Goal: Communication & Community: Ask a question

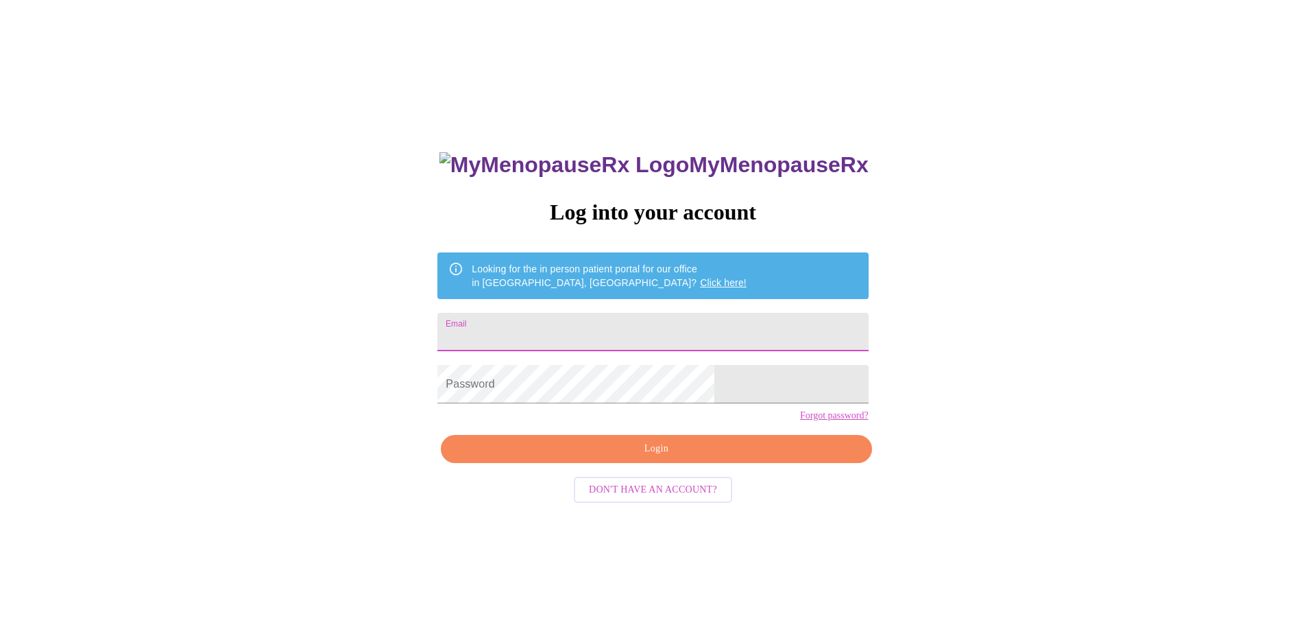
drag, startPoint x: 550, startPoint y: 329, endPoint x: 501, endPoint y: 322, distance: 49.2
click at [550, 329] on input "Email" at bounding box center [652, 332] width 431 height 38
type input "[EMAIL_ADDRESS][DOMAIN_NAME]"
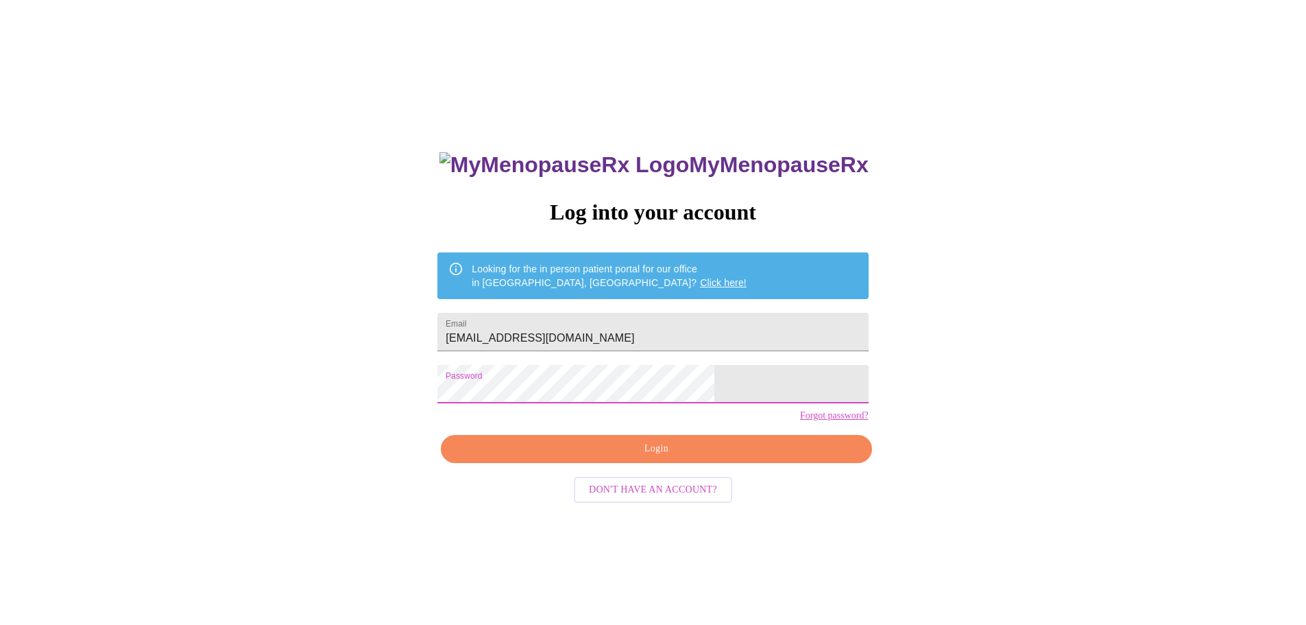
click at [531, 461] on button "Login" at bounding box center [656, 449] width 431 height 28
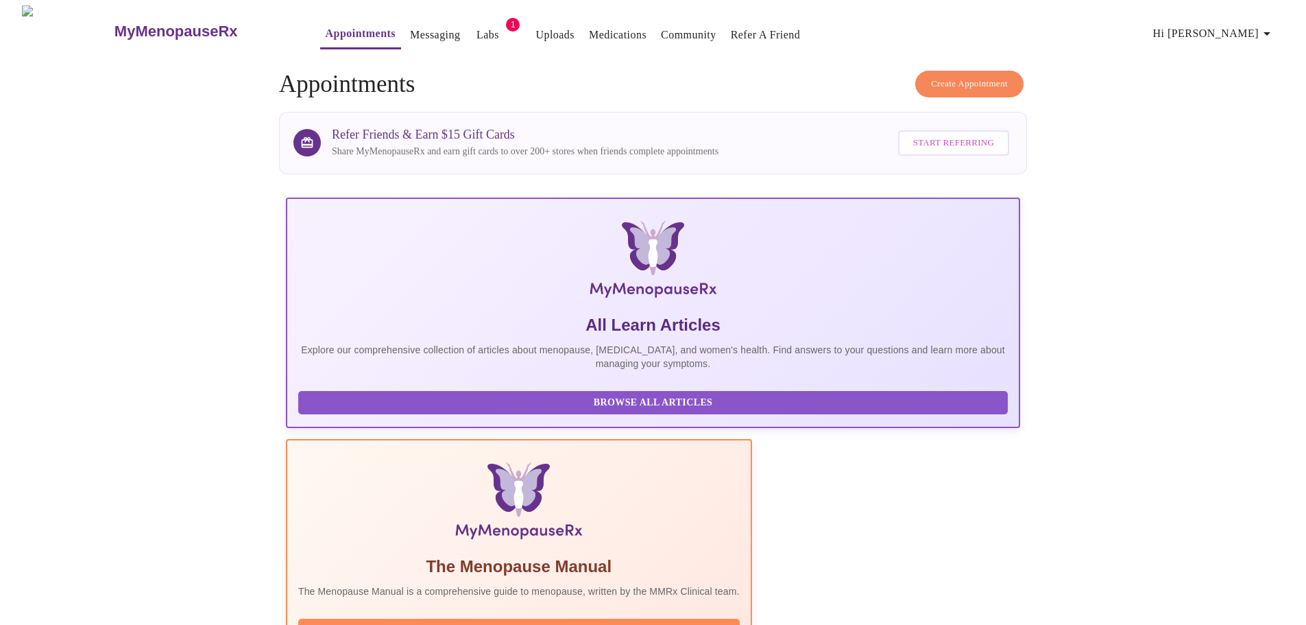
click at [477, 36] on link "Labs" at bounding box center [488, 34] width 23 height 19
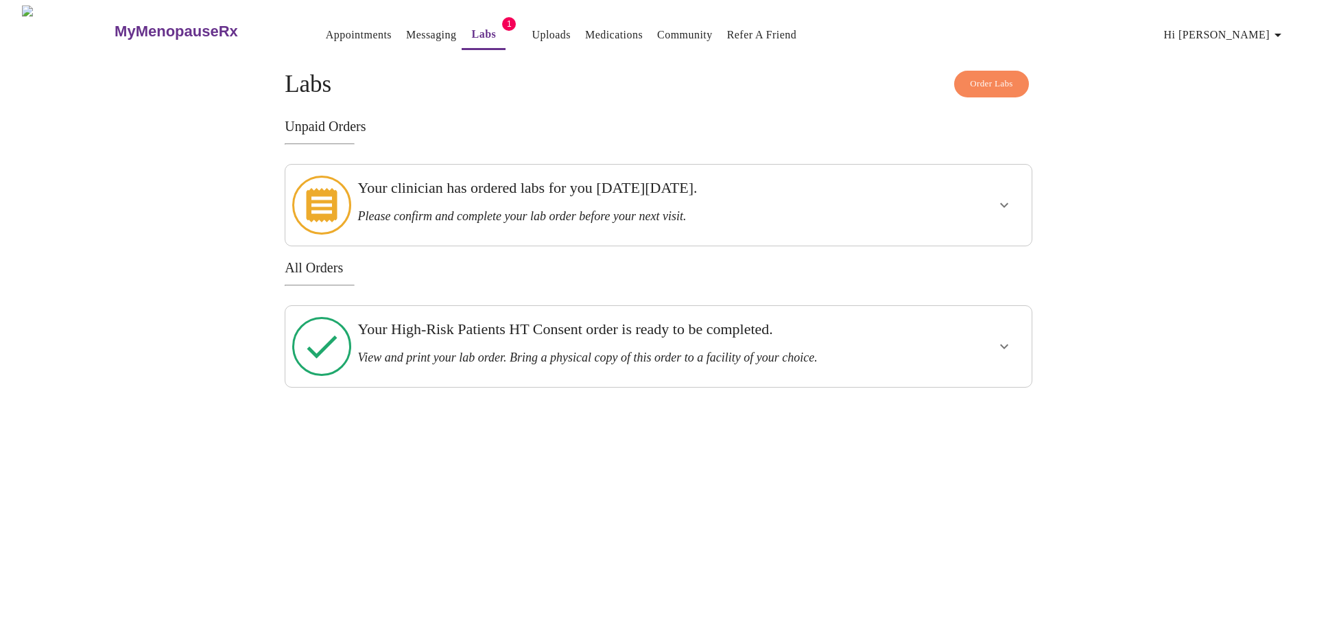
click at [1011, 330] on button "show more" at bounding box center [1003, 346] width 33 height 33
click at [936, 383] on button "View Order" at bounding box center [971, 396] width 92 height 27
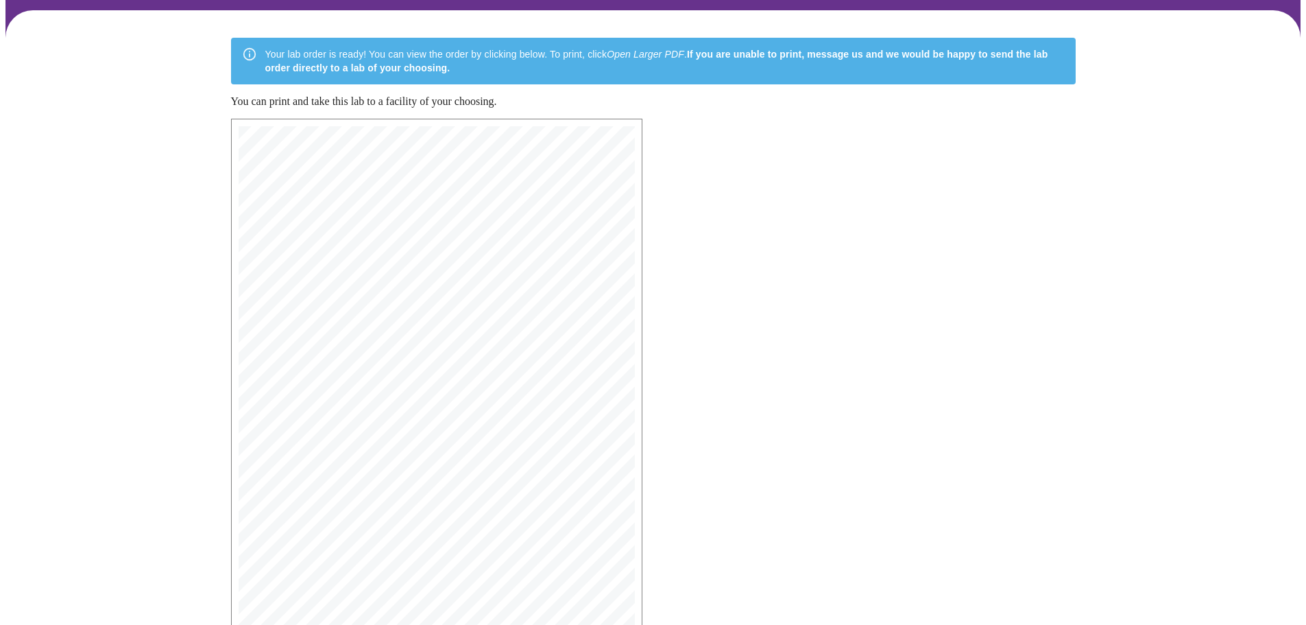
scroll to position [263, 0]
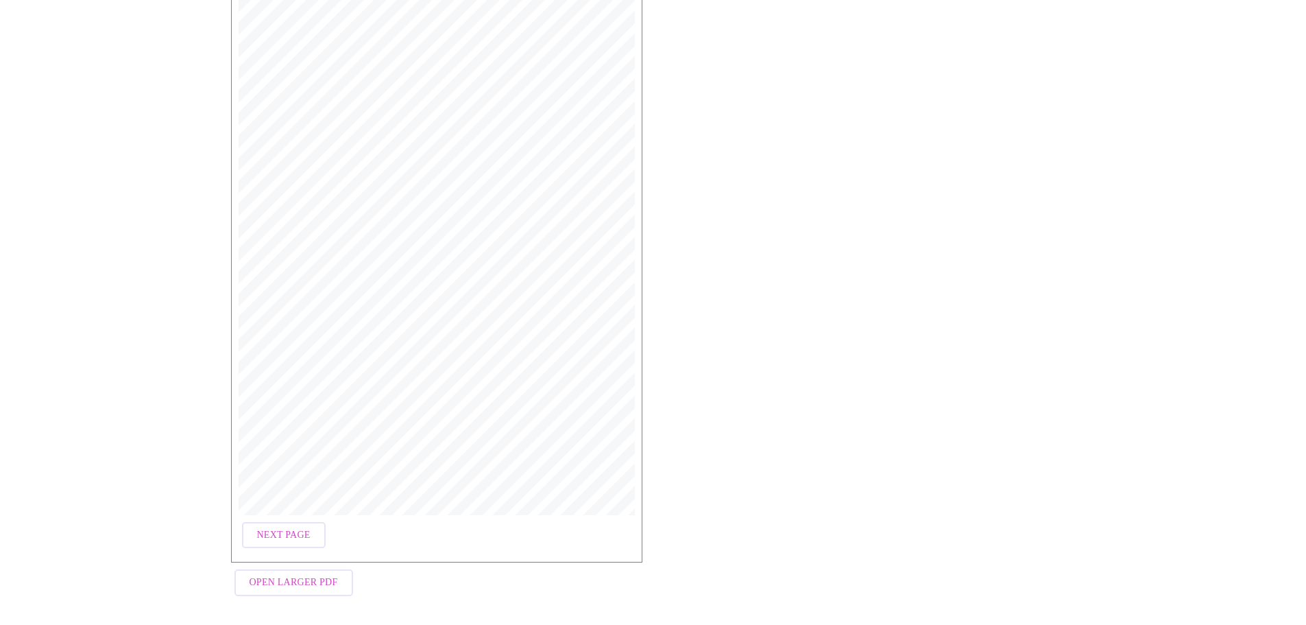
click at [280, 529] on span "Next Page" at bounding box center [283, 535] width 53 height 17
click at [262, 574] on span "Open Larger PDF" at bounding box center [294, 582] width 88 height 17
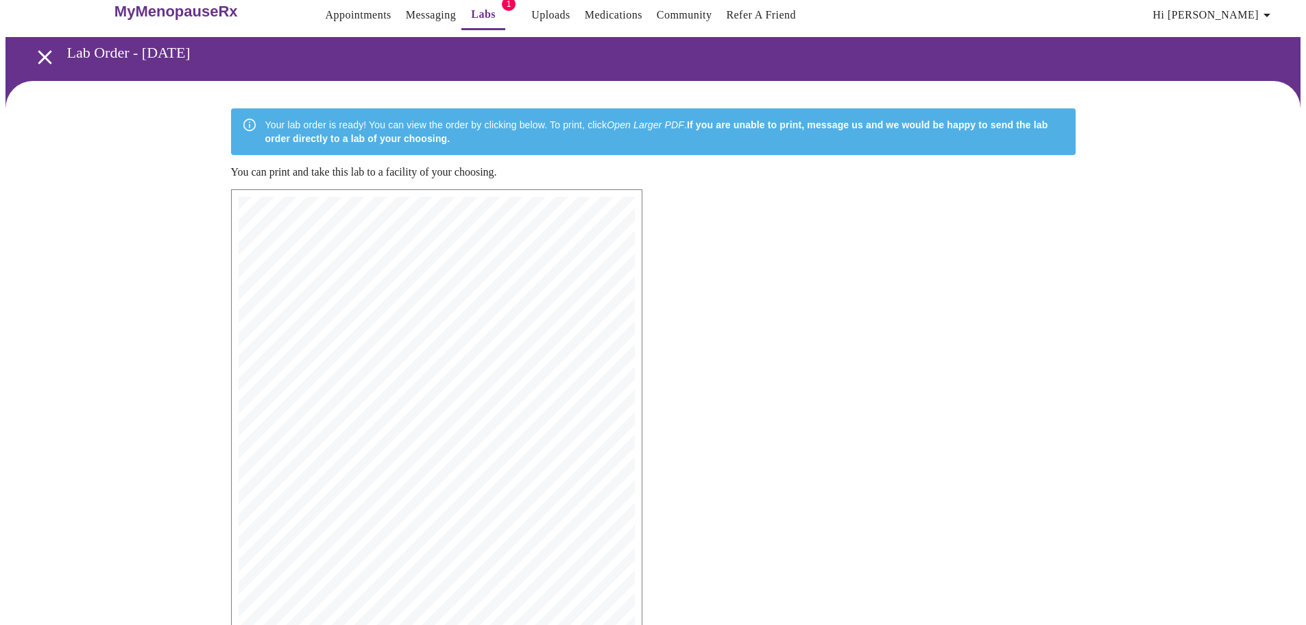
scroll to position [0, 0]
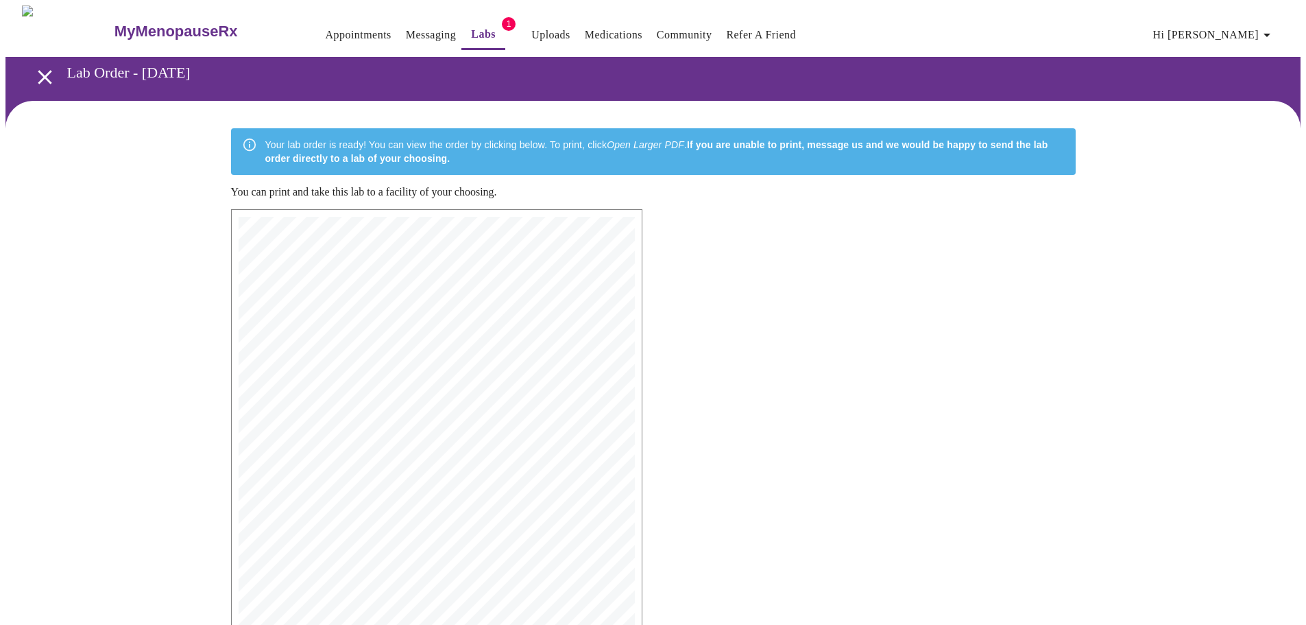
click at [471, 25] on link "Labs" at bounding box center [483, 34] width 25 height 19
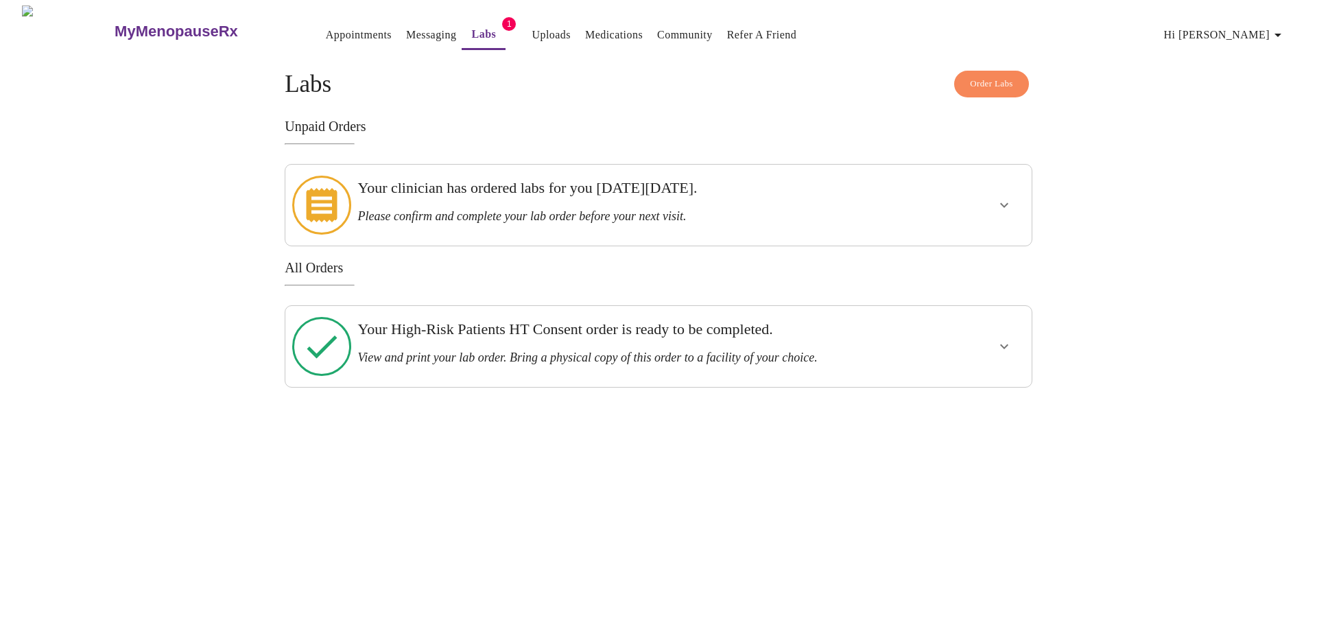
click at [1007, 203] on icon "show more" at bounding box center [1004, 205] width 8 height 5
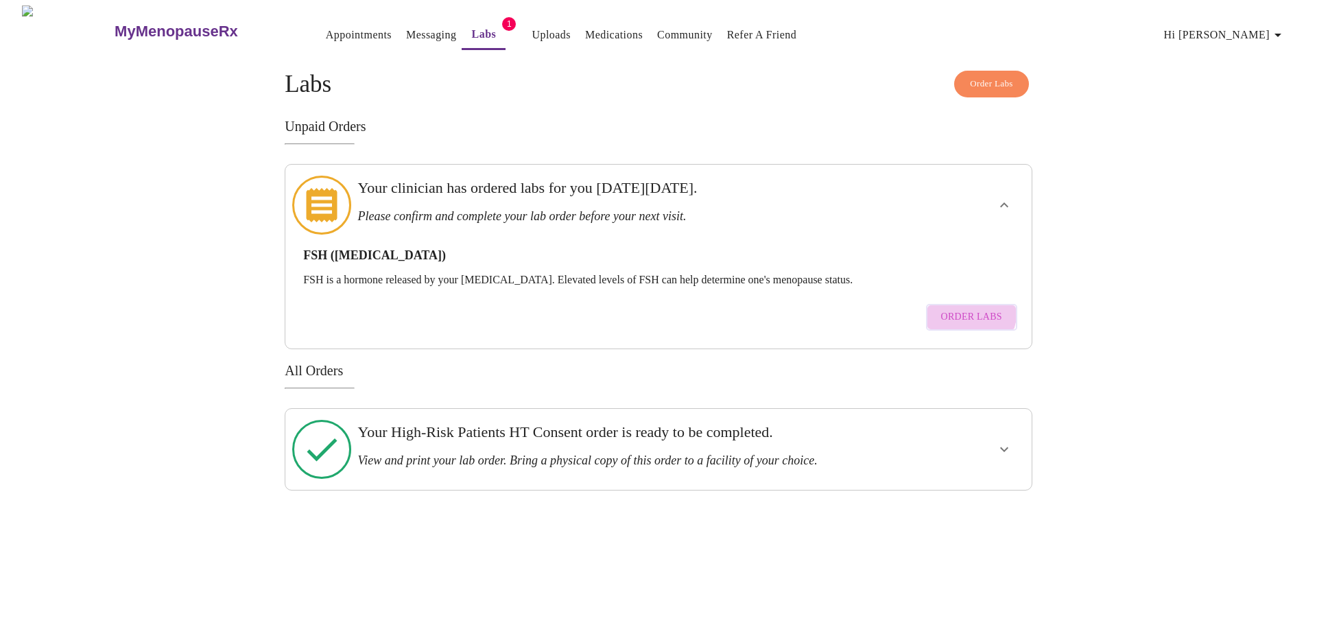
drag, startPoint x: 954, startPoint y: 291, endPoint x: 793, endPoint y: 338, distance: 167.3
click at [954, 309] on span "Order Labs" at bounding box center [971, 317] width 61 height 17
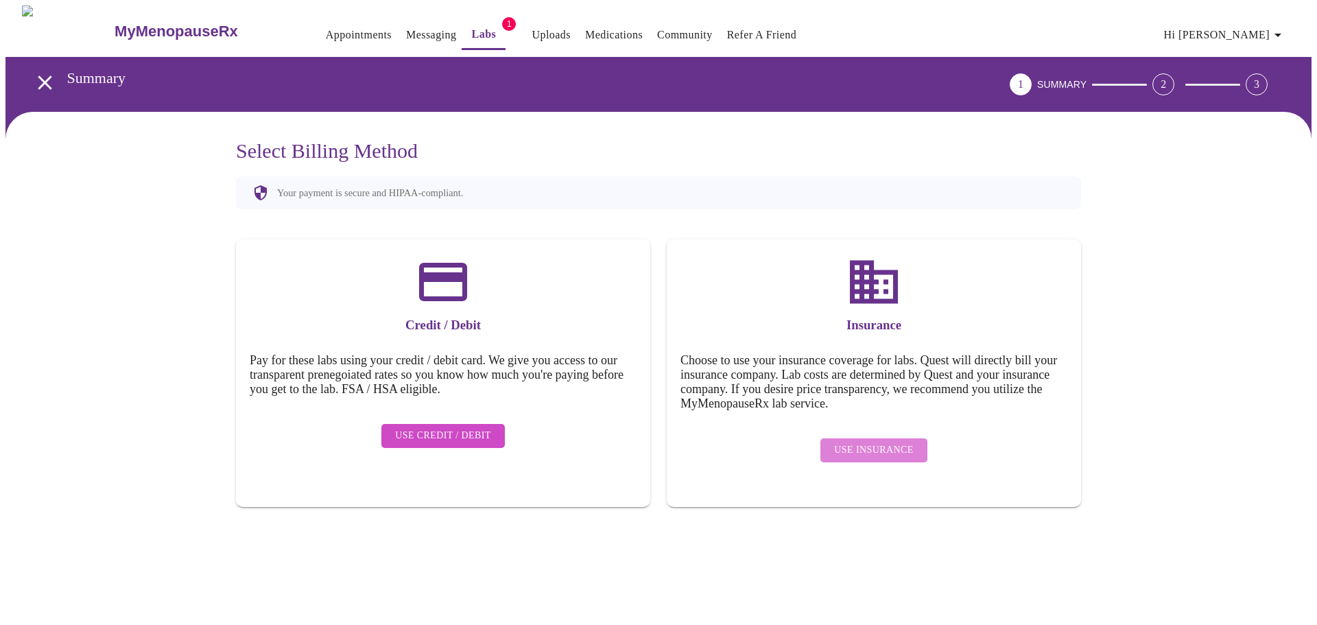
drag, startPoint x: 898, startPoint y: 440, endPoint x: 947, endPoint y: 471, distance: 57.6
click at [898, 442] on span "Use Insurance" at bounding box center [873, 450] width 79 height 17
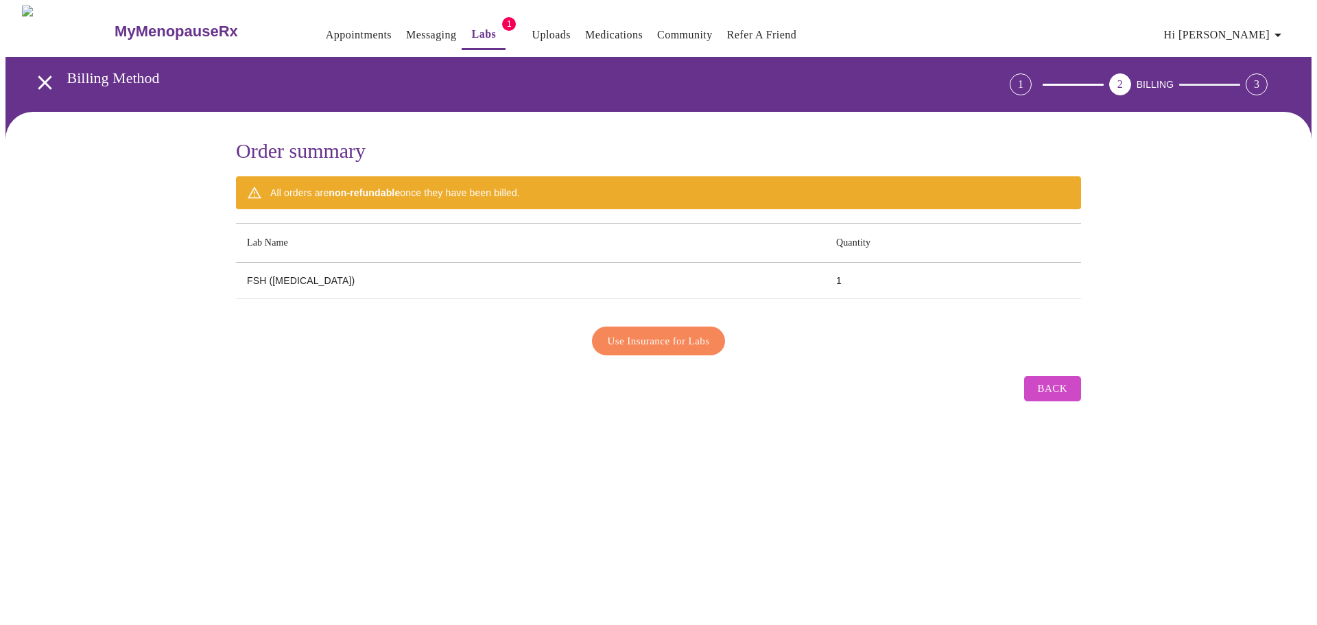
click at [646, 340] on span "Use Insurance for Labs" at bounding box center [659, 341] width 102 height 18
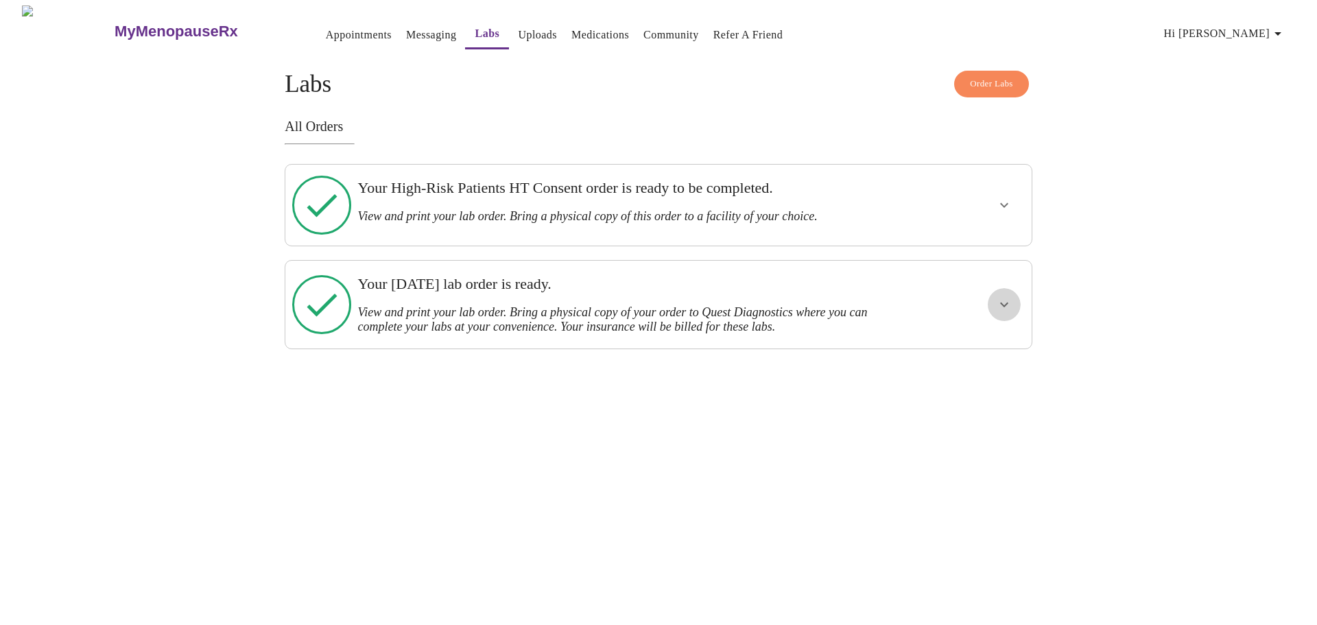
click at [998, 296] on icon "show more" at bounding box center [1004, 304] width 16 height 16
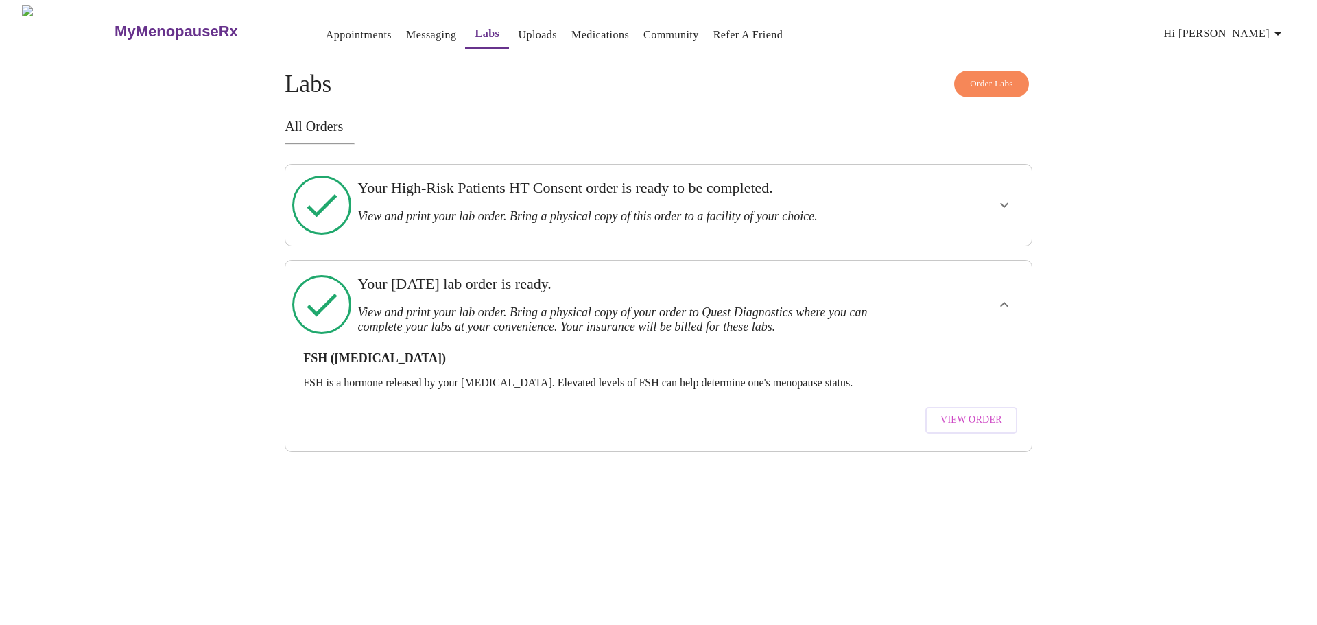
click at [957, 411] on span "View Order" at bounding box center [971, 419] width 62 height 17
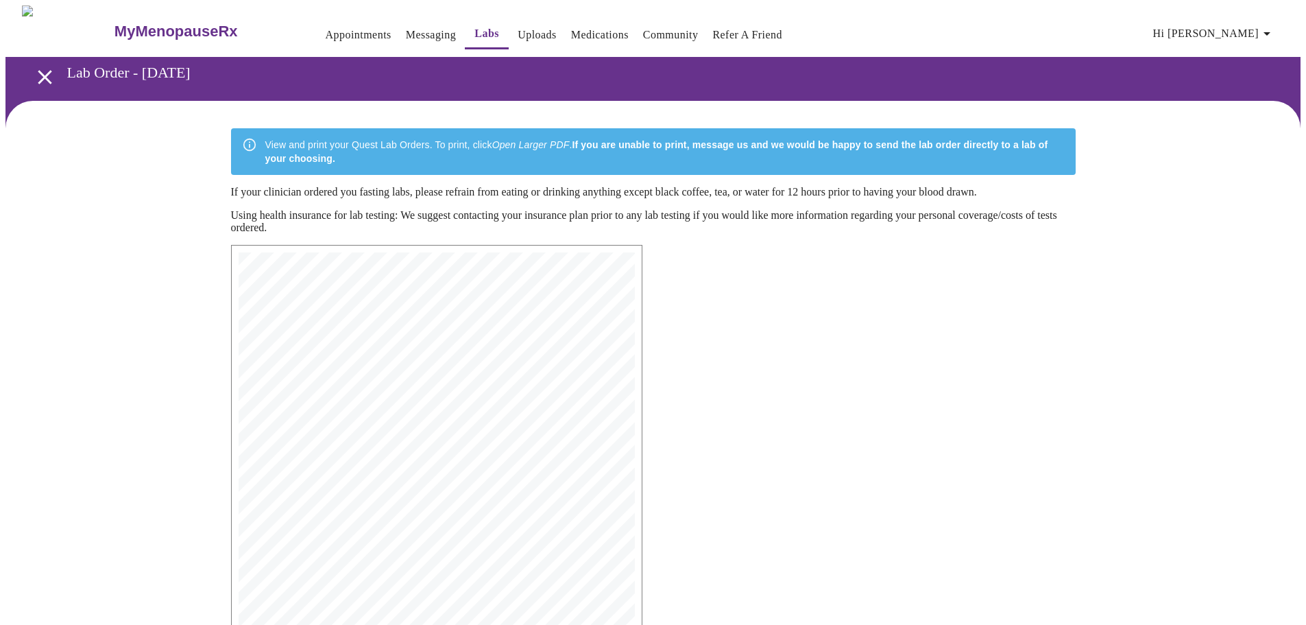
scroll to position [219, 0]
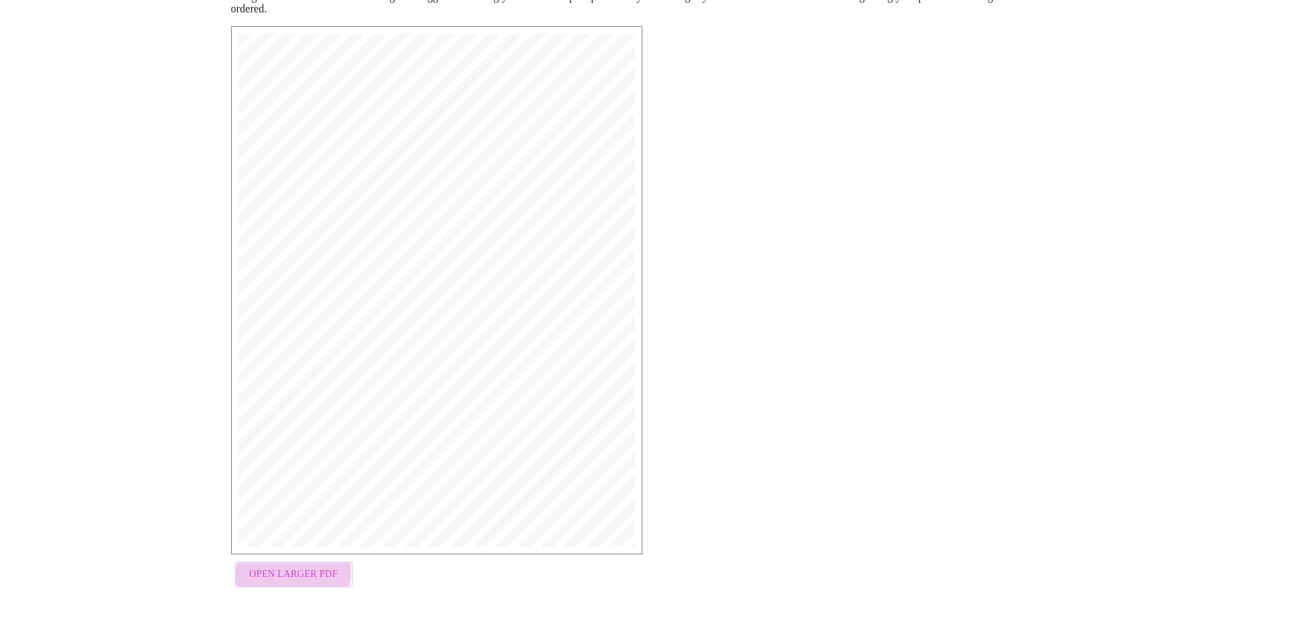
click at [265, 574] on span "Open Larger PDF" at bounding box center [294, 574] width 88 height 17
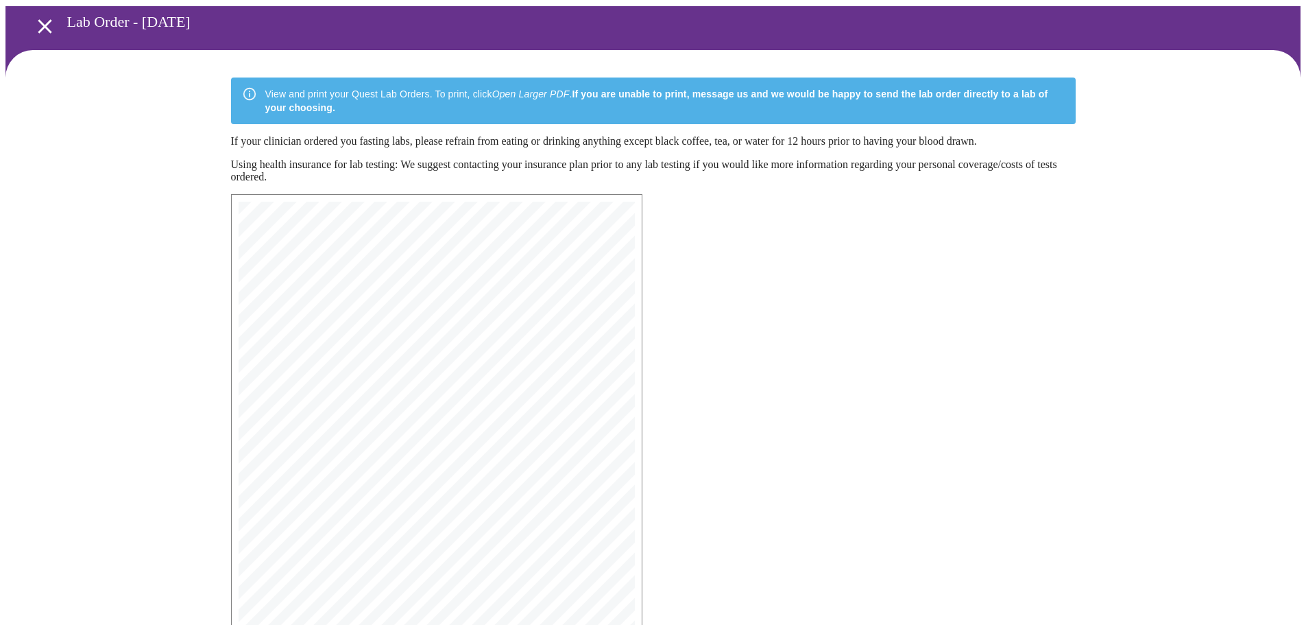
scroll to position [0, 0]
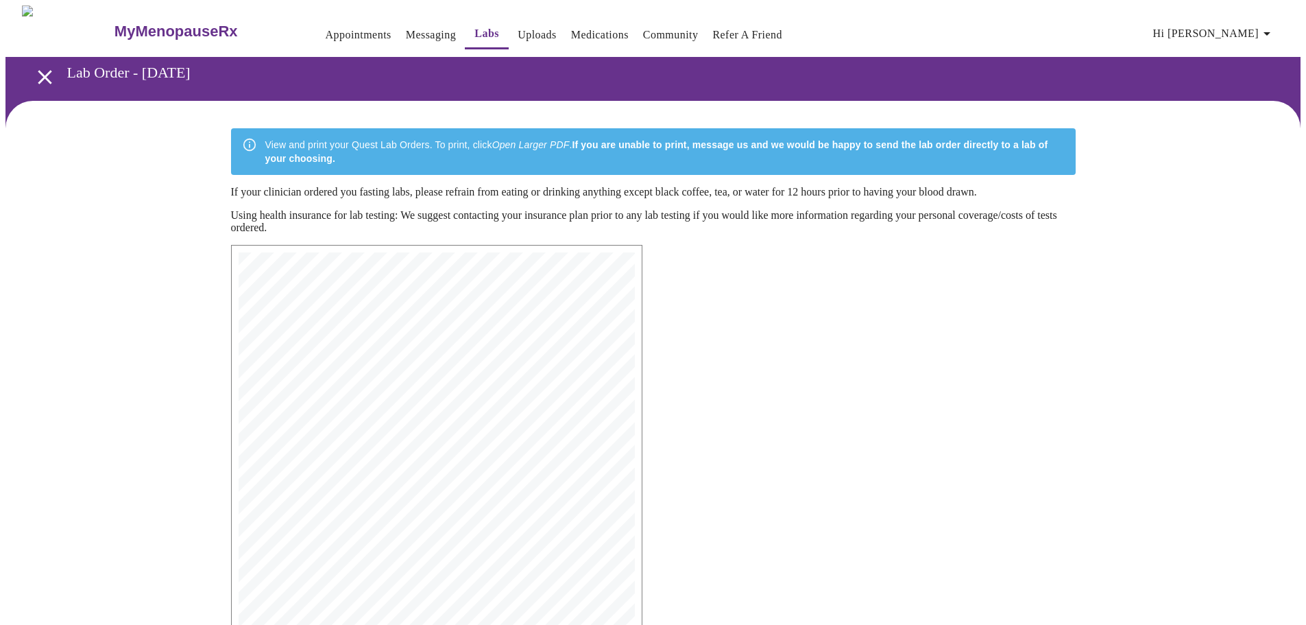
click at [474, 27] on link "Labs" at bounding box center [486, 33] width 25 height 19
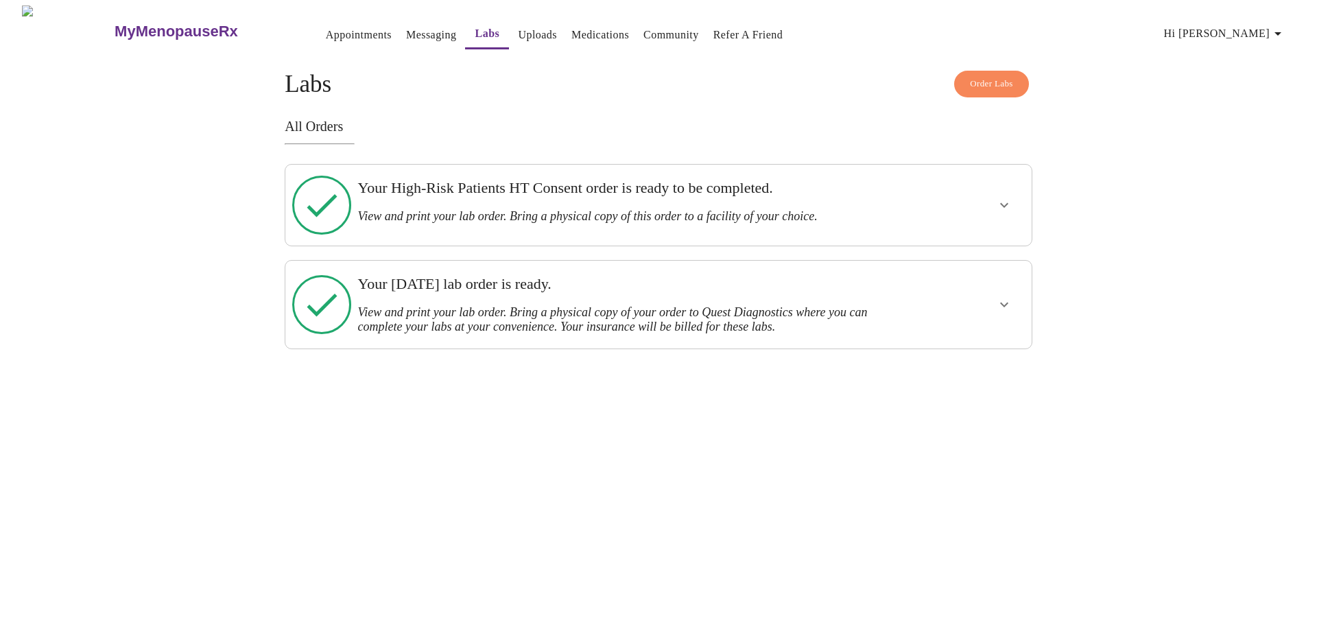
click at [994, 200] on button "show more" at bounding box center [1003, 205] width 33 height 33
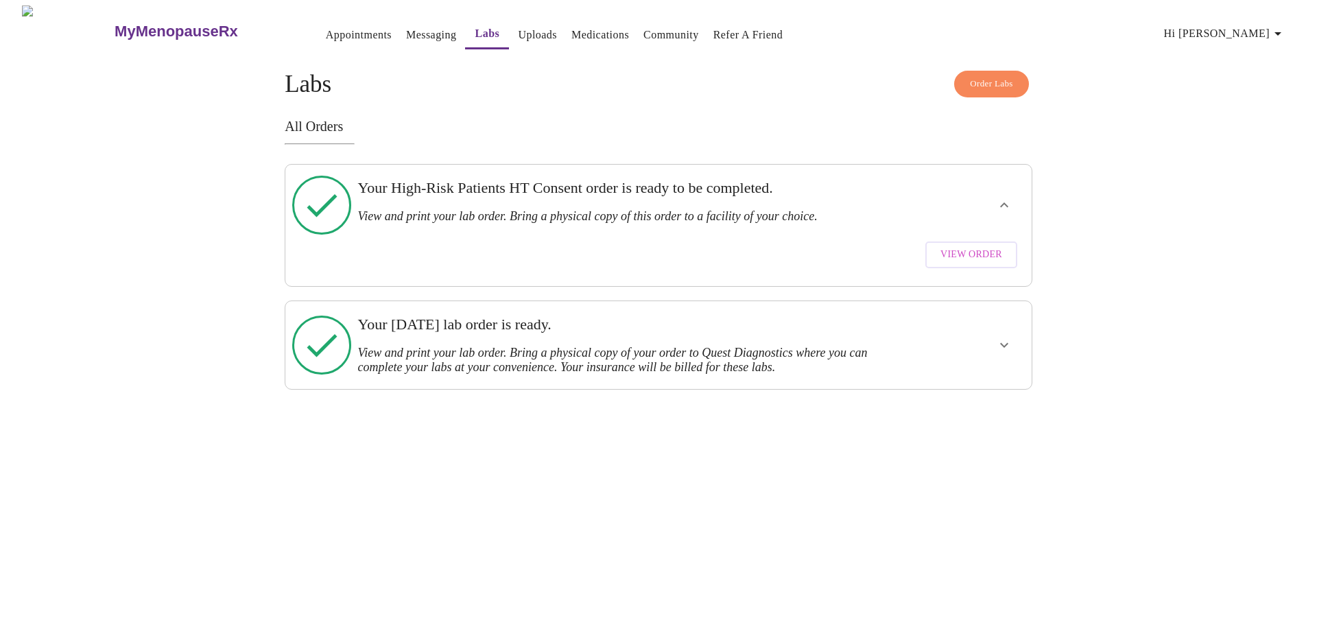
click at [989, 246] on span "View Order" at bounding box center [971, 254] width 62 height 17
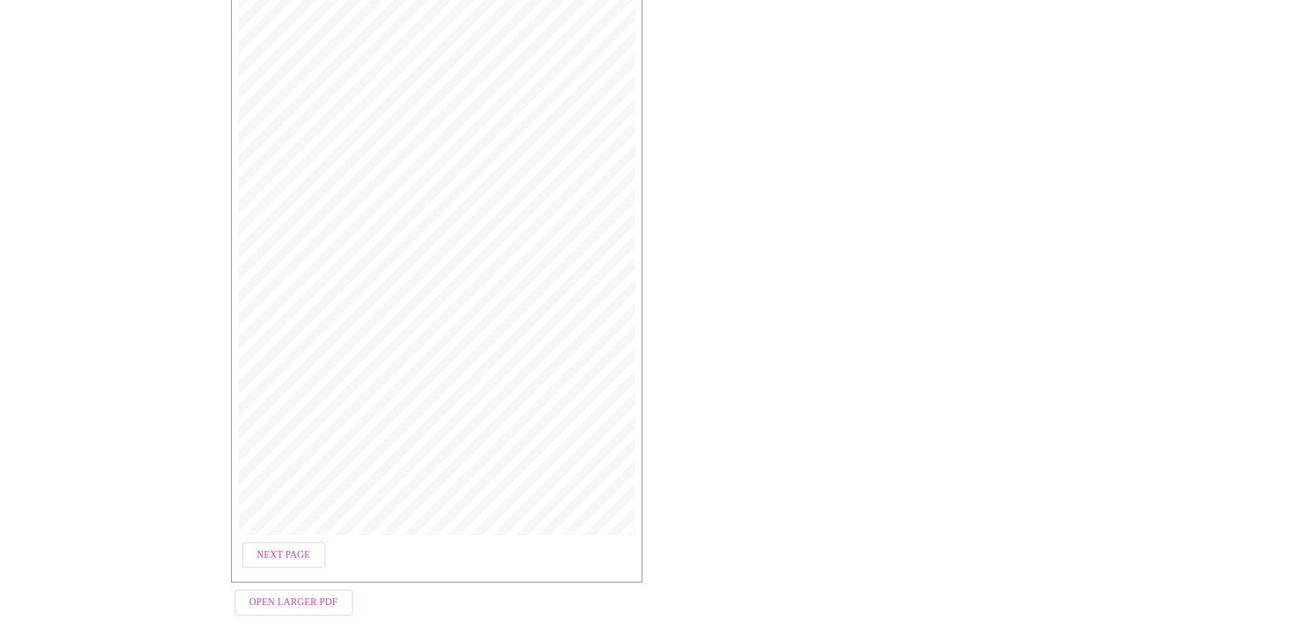
scroll to position [263, 0]
click at [298, 574] on span "Open Larger PDF" at bounding box center [294, 582] width 88 height 17
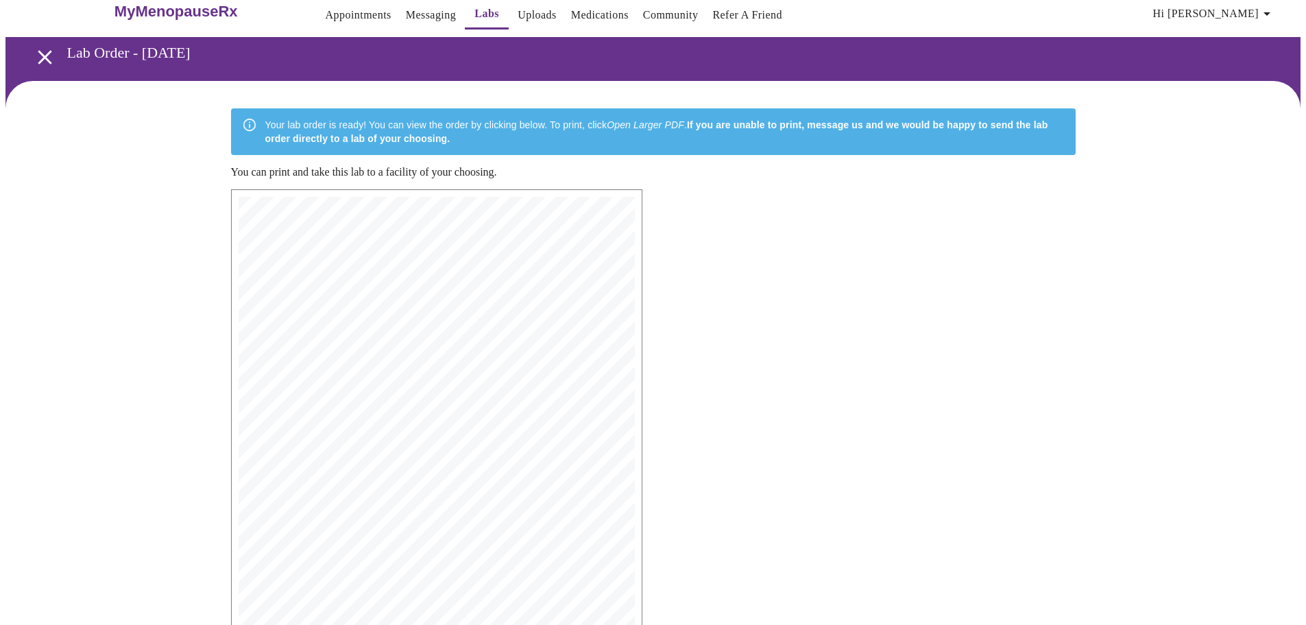
scroll to position [0, 0]
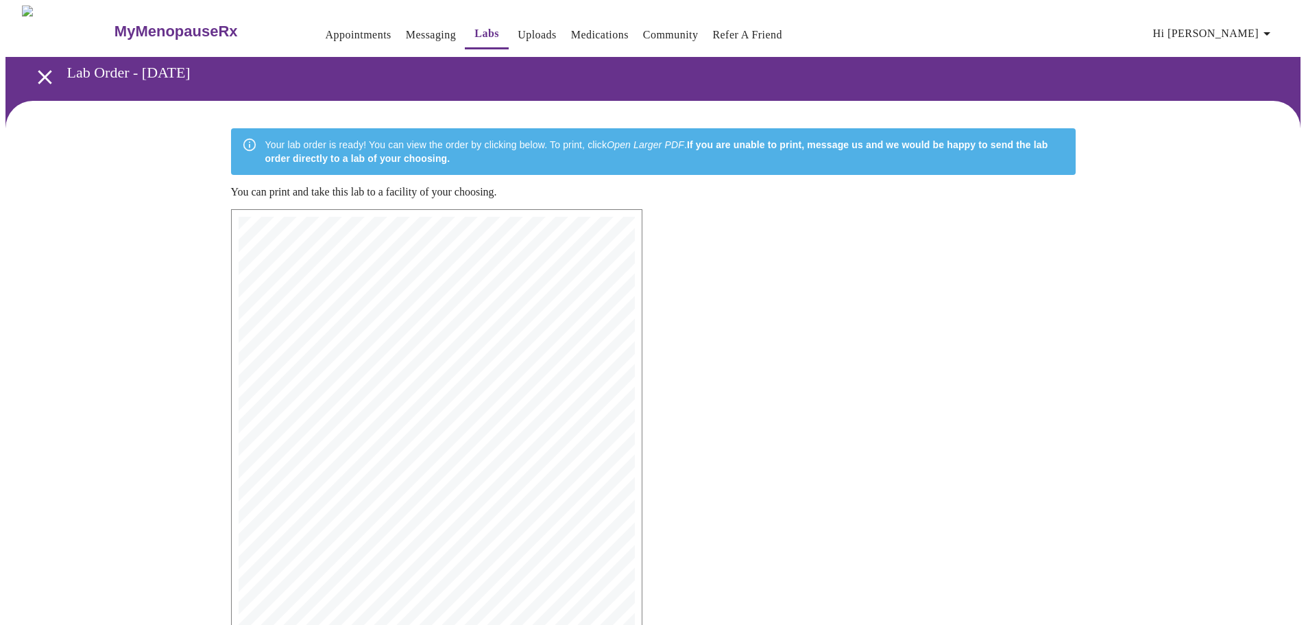
click at [474, 29] on link "Labs" at bounding box center [486, 33] width 25 height 19
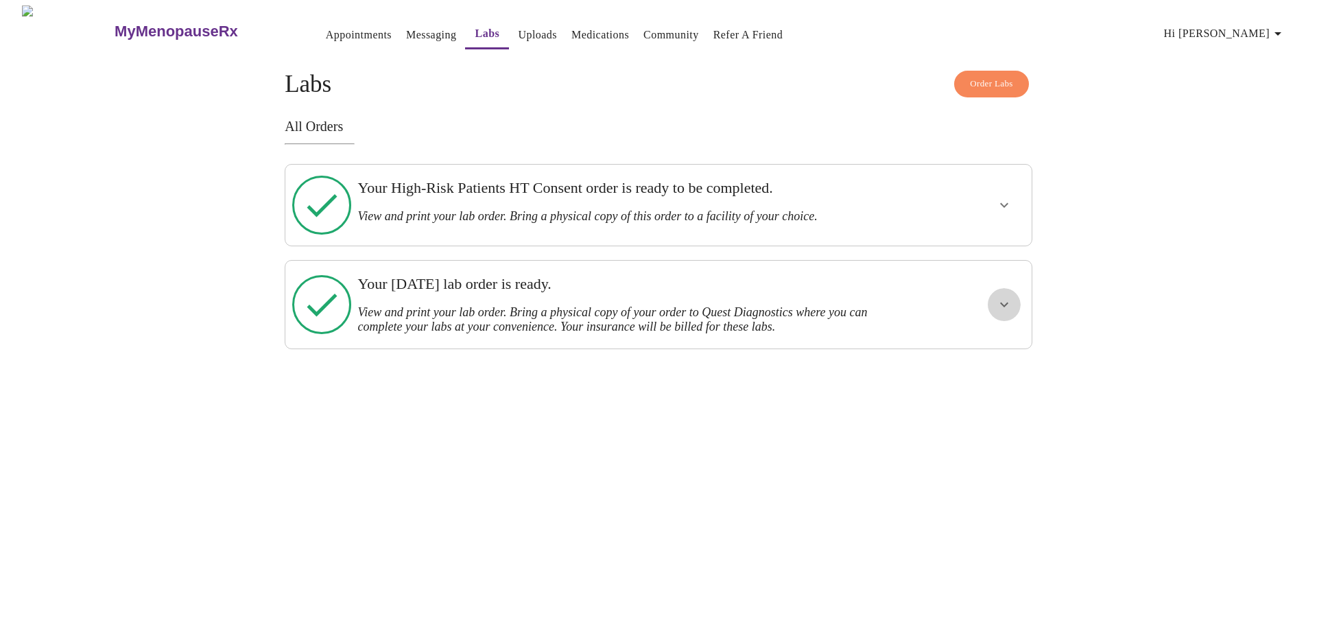
click at [1001, 296] on icon "show more" at bounding box center [1004, 304] width 16 height 16
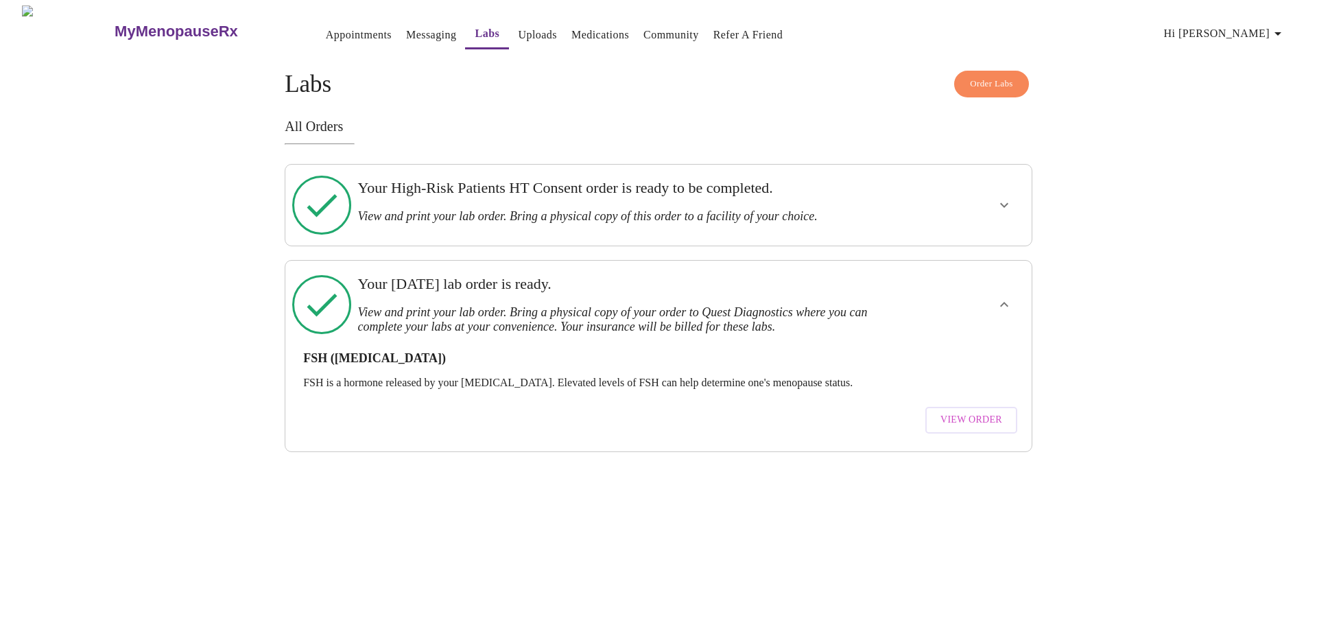
drag, startPoint x: 961, startPoint y: 399, endPoint x: 898, endPoint y: 409, distance: 63.9
click at [961, 411] on span "View Order" at bounding box center [971, 419] width 62 height 17
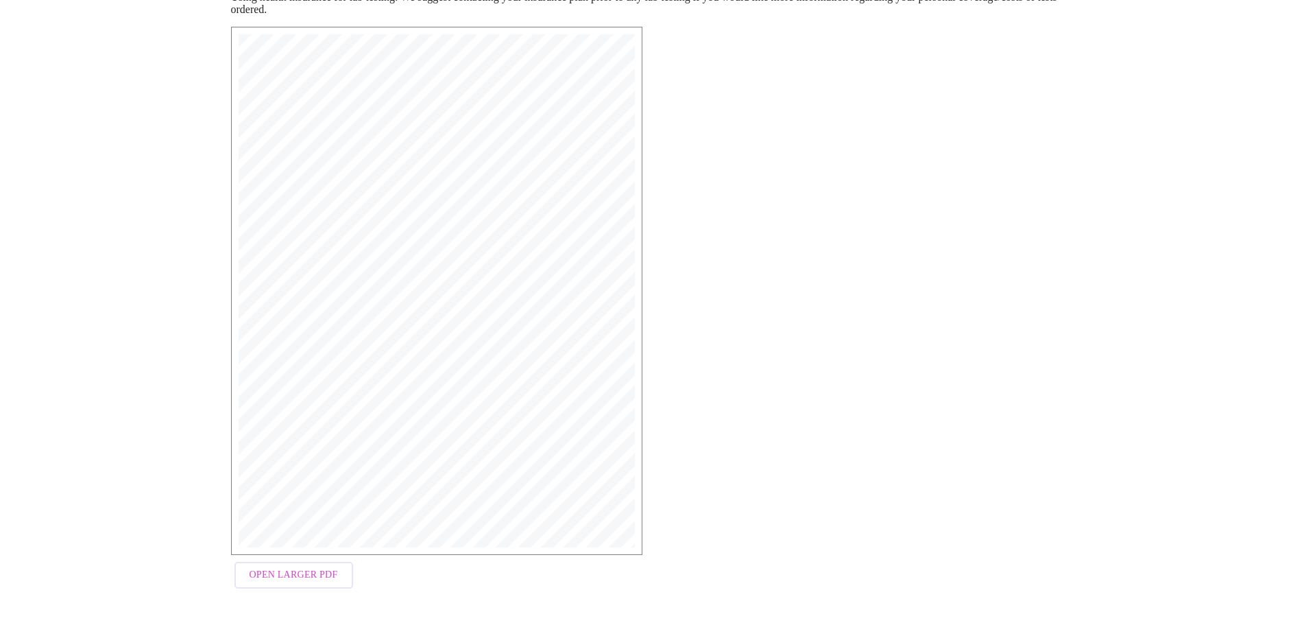
scroll to position [219, 0]
click at [277, 581] on span "Open Larger PDF" at bounding box center [294, 574] width 88 height 17
click at [282, 581] on span "Open Larger PDF" at bounding box center [294, 574] width 88 height 17
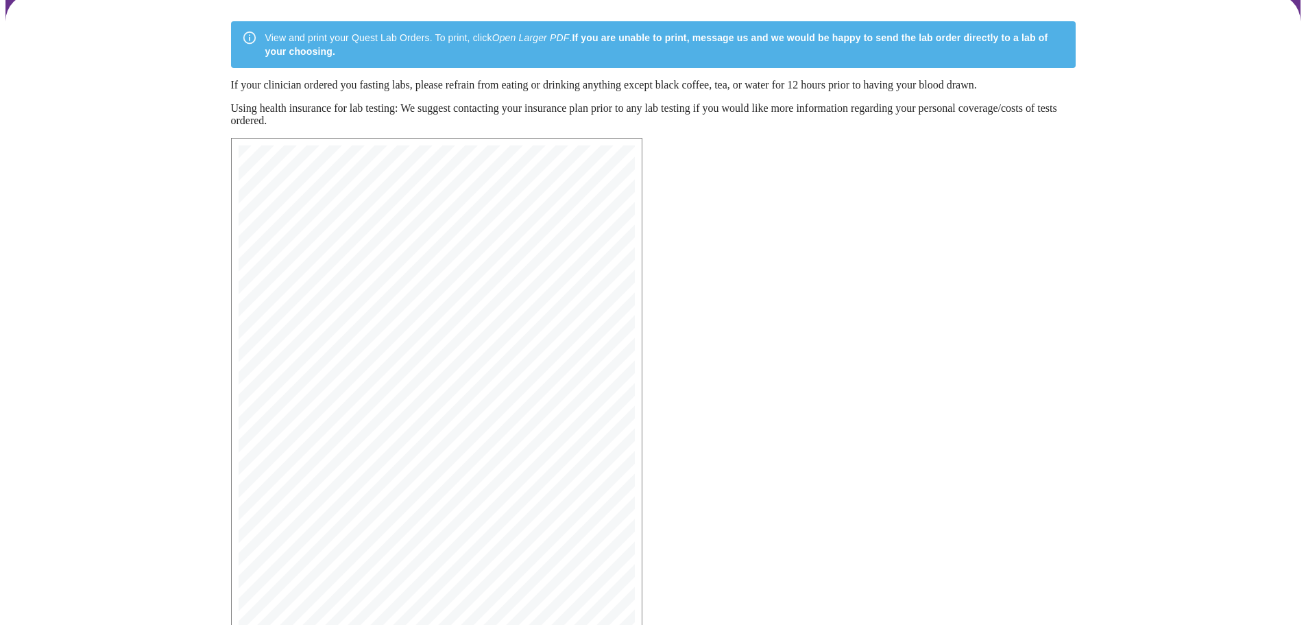
scroll to position [0, 0]
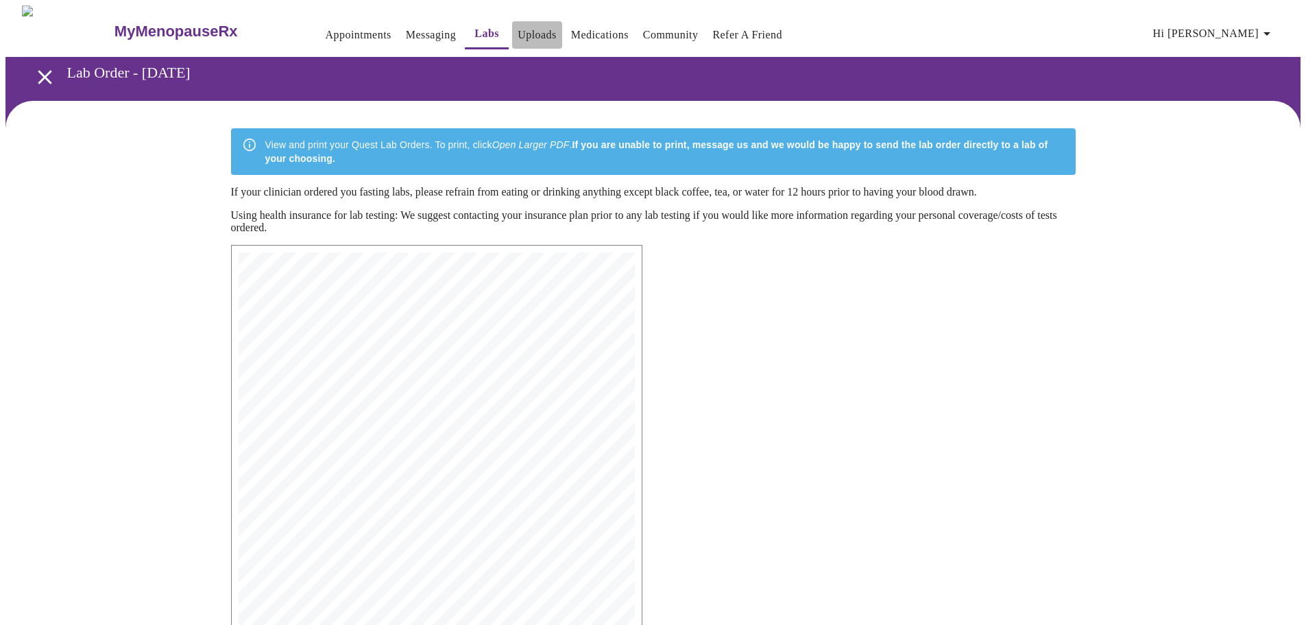
click at [519, 32] on link "Uploads" at bounding box center [537, 34] width 39 height 19
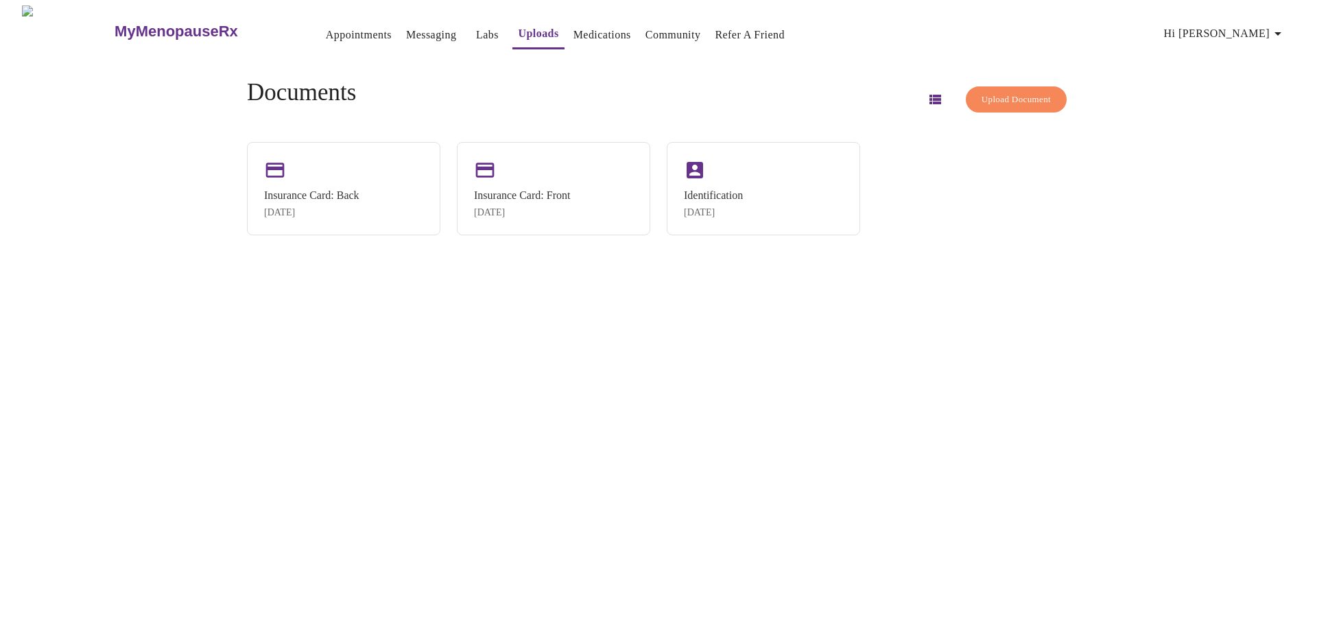
click at [999, 92] on span "Upload Document" at bounding box center [1015, 100] width 69 height 16
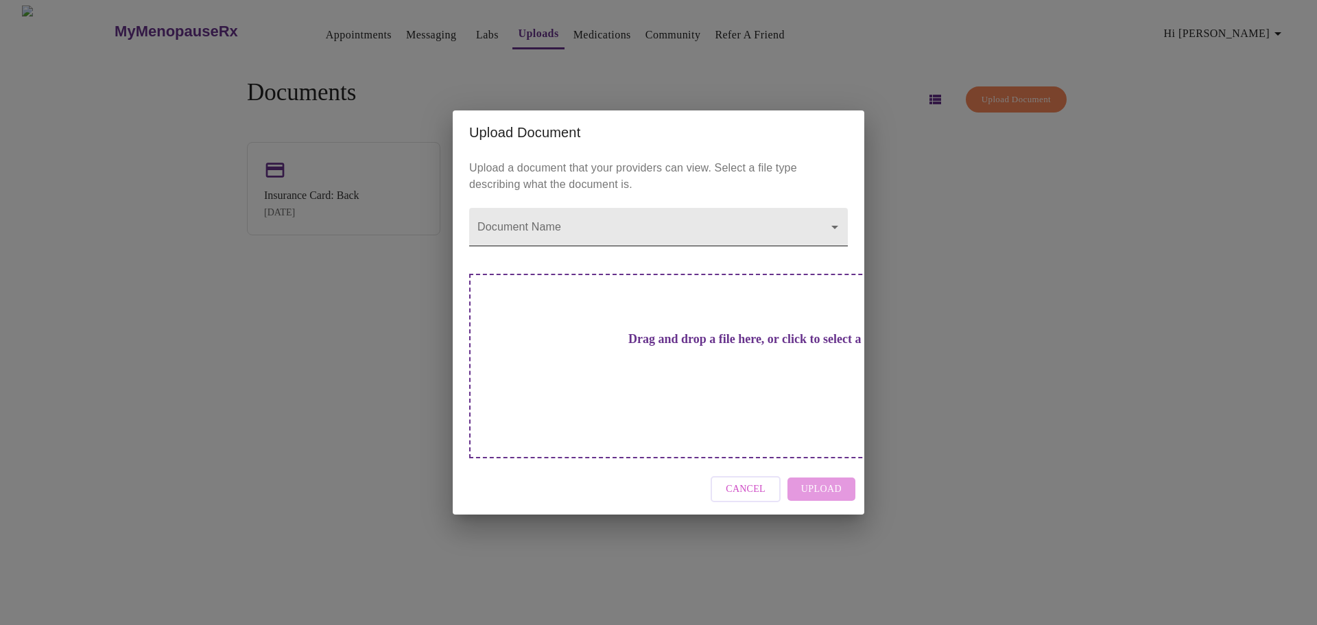
click at [627, 243] on body "MyMenopauseRx Appointments Messaging Labs Uploads Medications Community Refer a…" at bounding box center [658, 317] width 1306 height 625
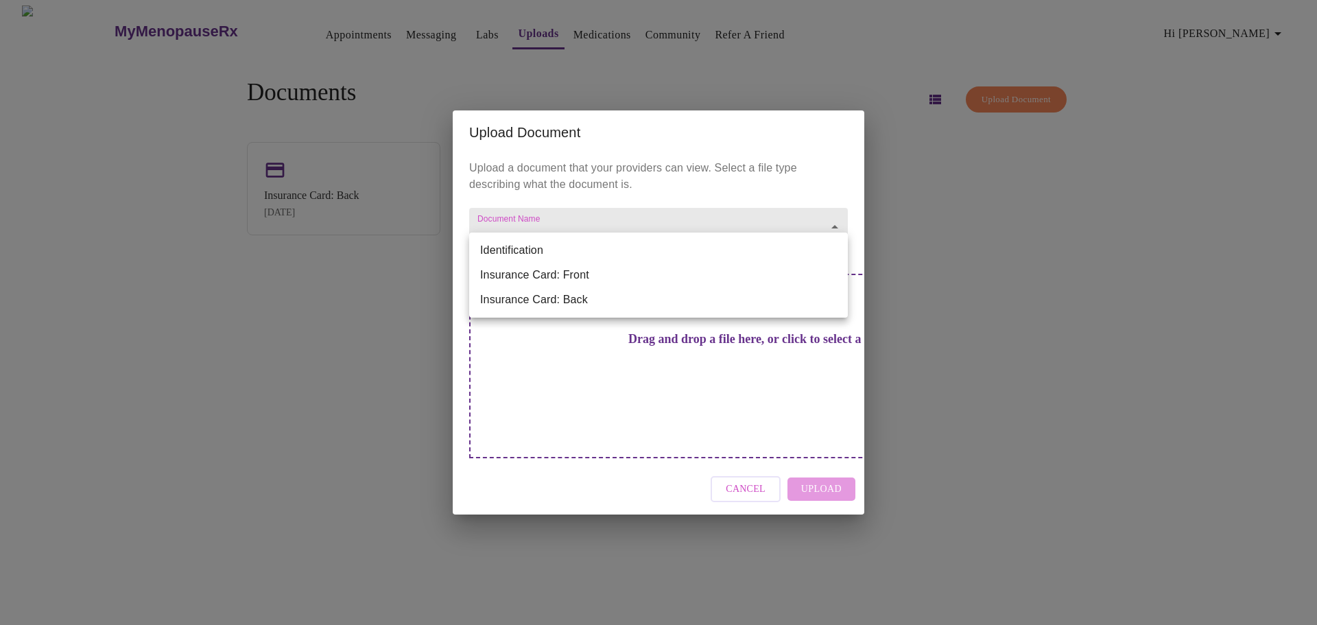
click at [756, 457] on div at bounding box center [658, 312] width 1317 height 625
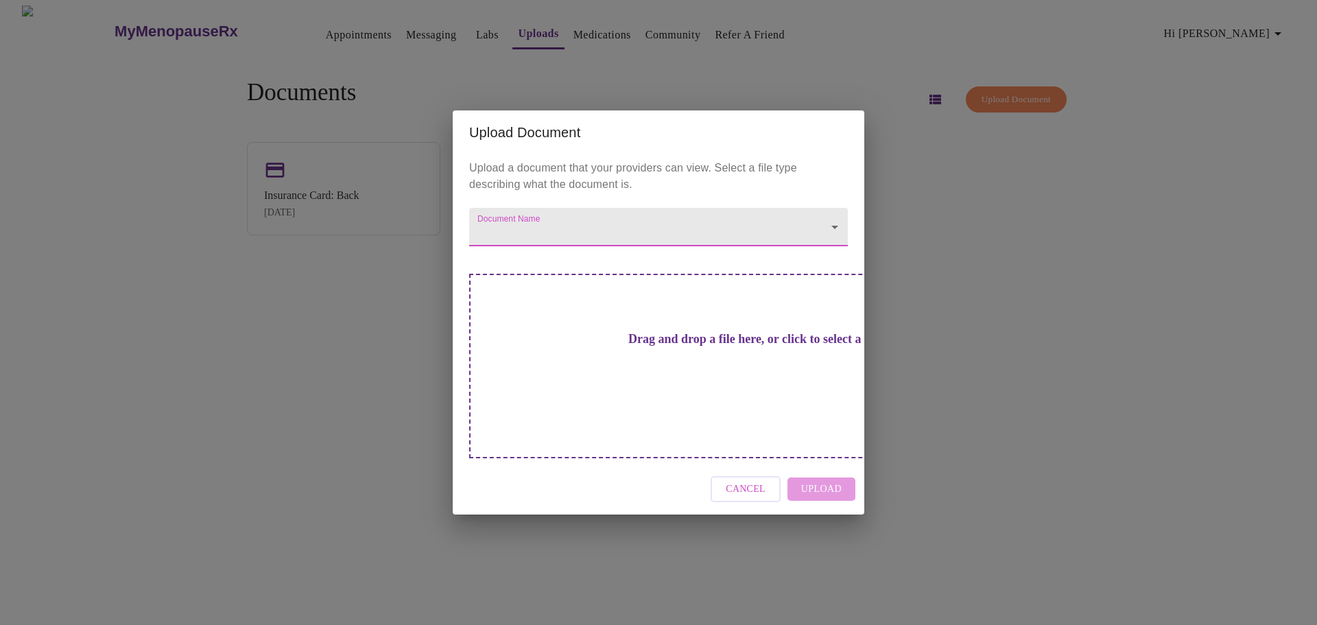
click at [138, 418] on div "Upload Document Upload a document that your providers can view. Select a file t…" at bounding box center [658, 312] width 1317 height 625
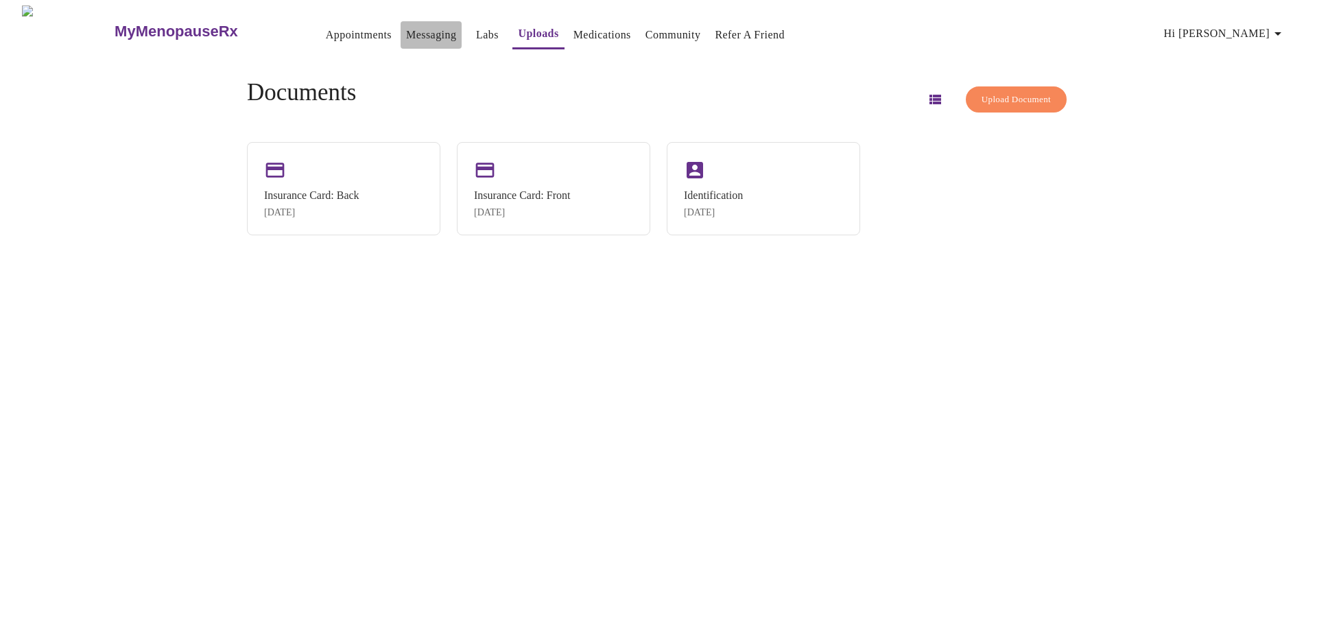
click at [406, 30] on link "Messaging" at bounding box center [431, 34] width 50 height 19
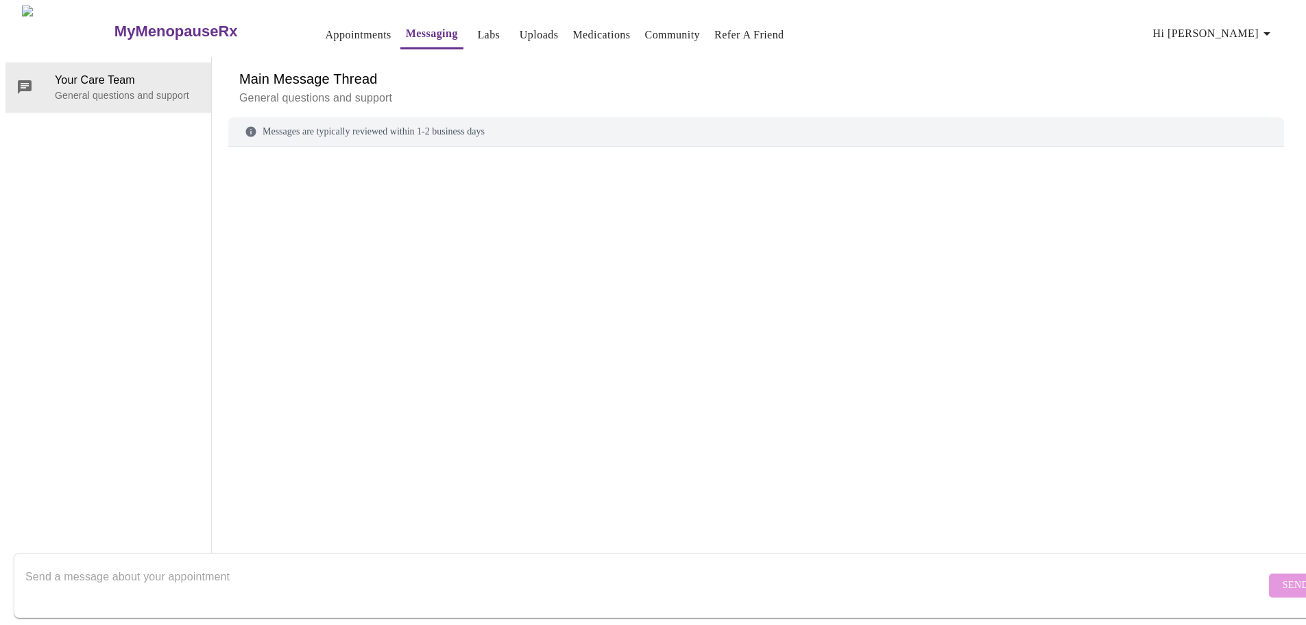
click at [1234, 29] on span "Hi Kathryn" at bounding box center [1214, 33] width 122 height 19
click at [791, 425] on div at bounding box center [658, 312] width 1317 height 625
click at [328, 38] on link "Appointments" at bounding box center [359, 34] width 66 height 19
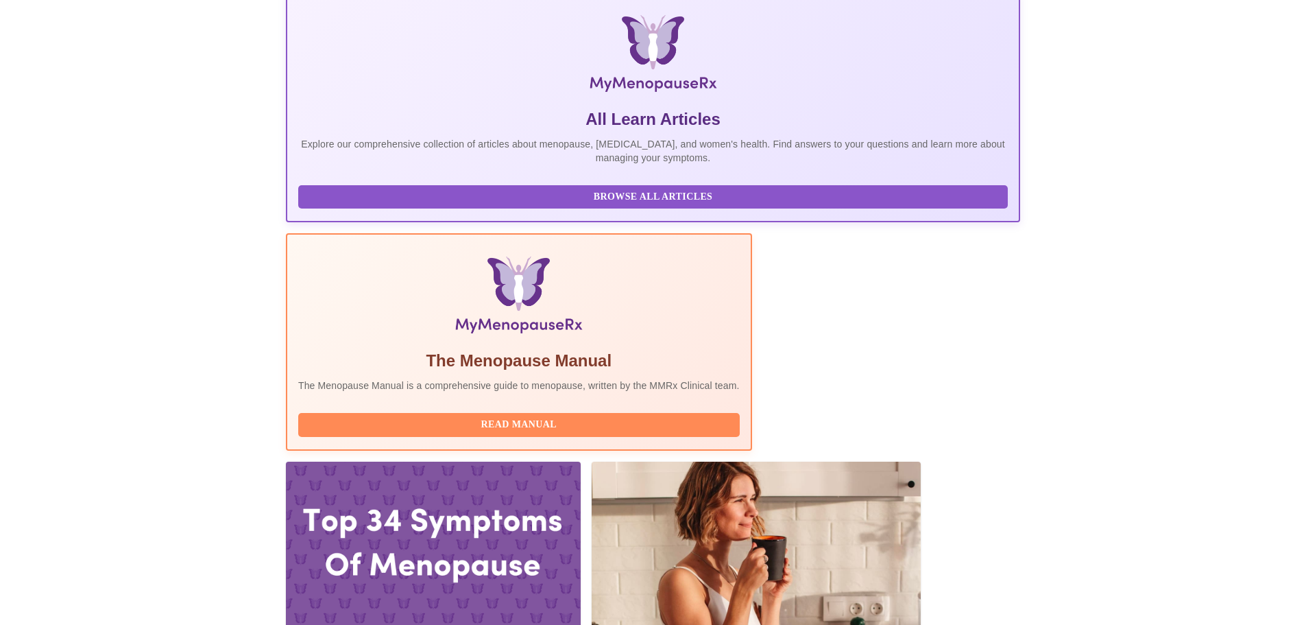
scroll to position [281, 0]
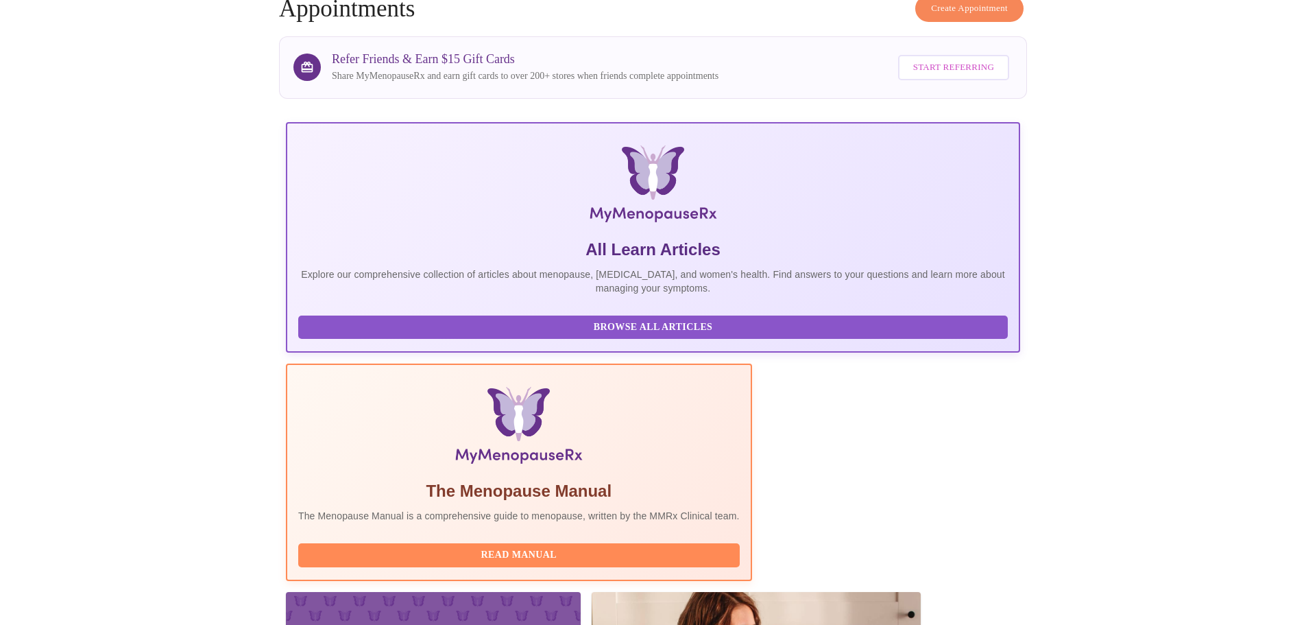
scroll to position [0, 0]
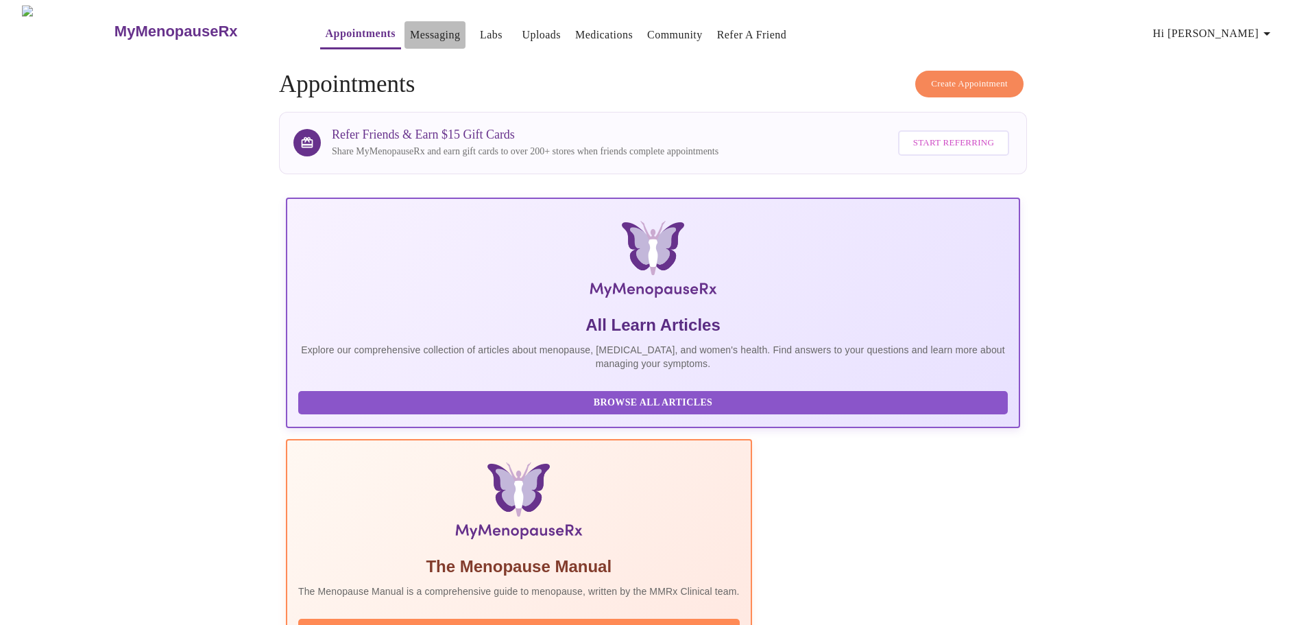
click at [410, 34] on link "Messaging" at bounding box center [435, 34] width 50 height 19
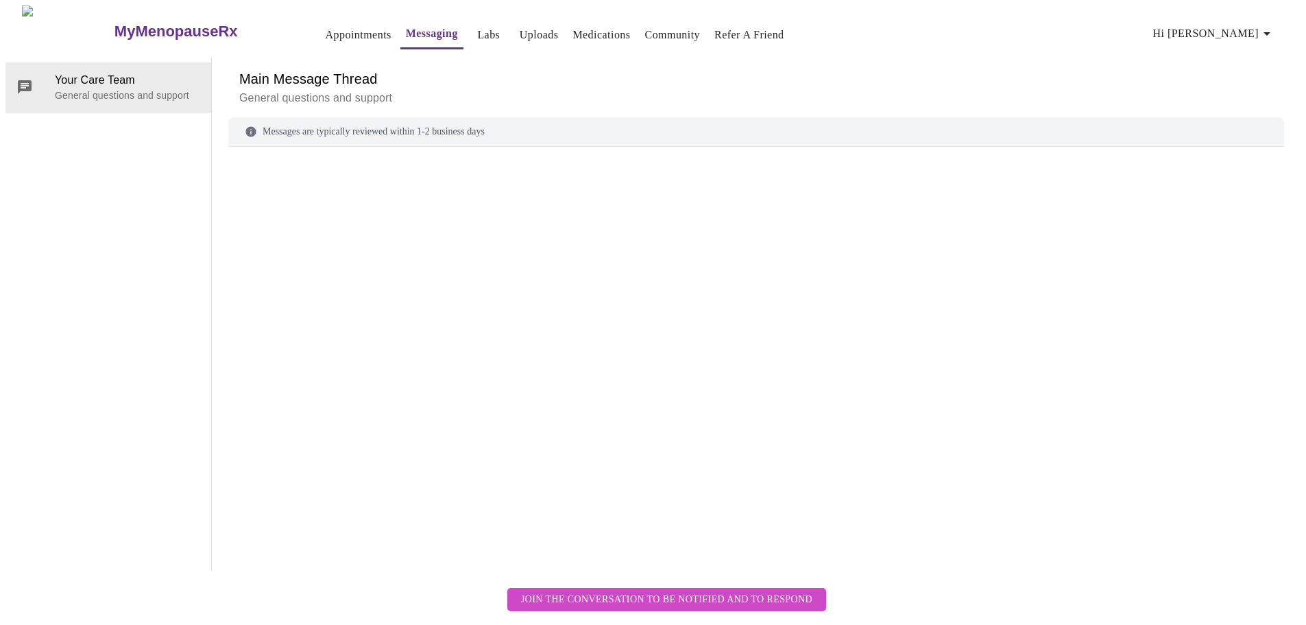
scroll to position [51, 0]
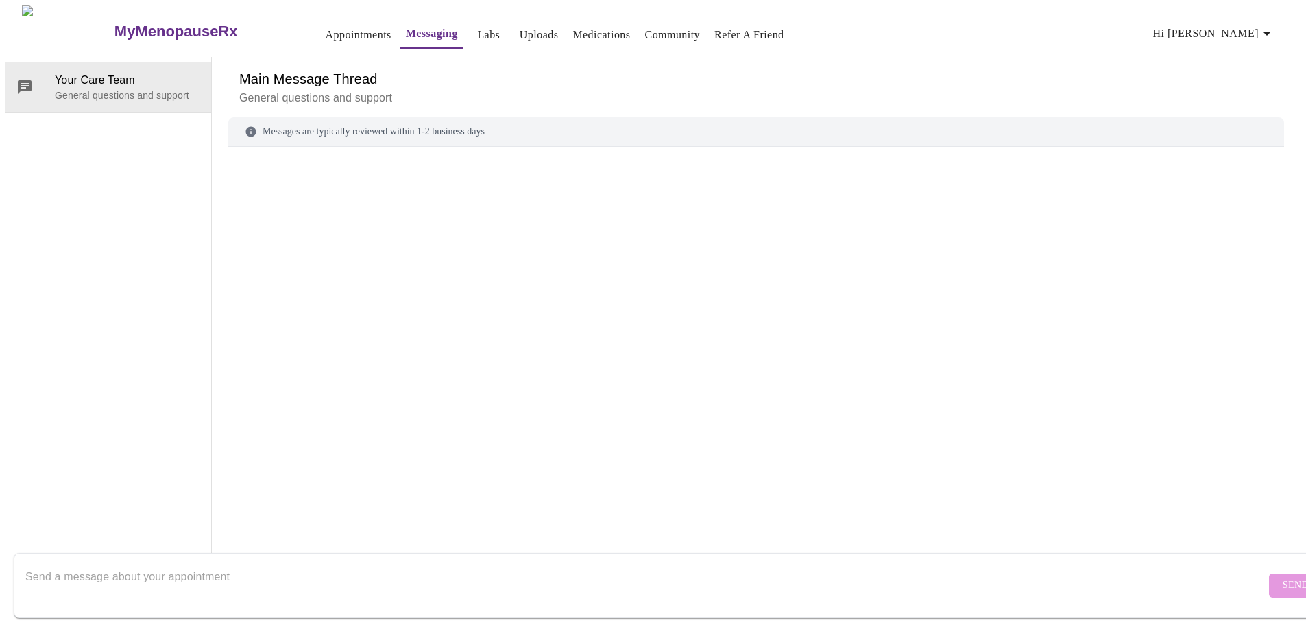
click at [121, 569] on textarea "Send a message about your appointment" at bounding box center [645, 585] width 1240 height 44
drag, startPoint x: 375, startPoint y: 584, endPoint x: 276, endPoint y: 390, distance: 217.1
click at [276, 390] on div at bounding box center [756, 339] width 1056 height 352
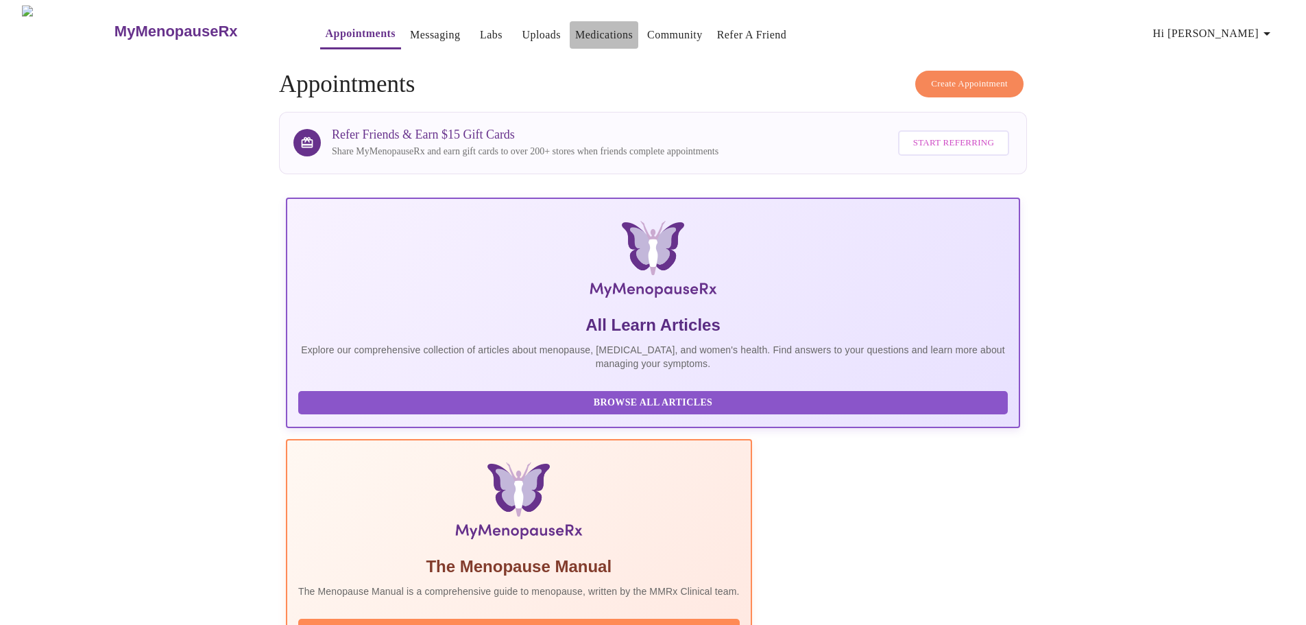
click at [575, 32] on link "Medications" at bounding box center [604, 34] width 58 height 19
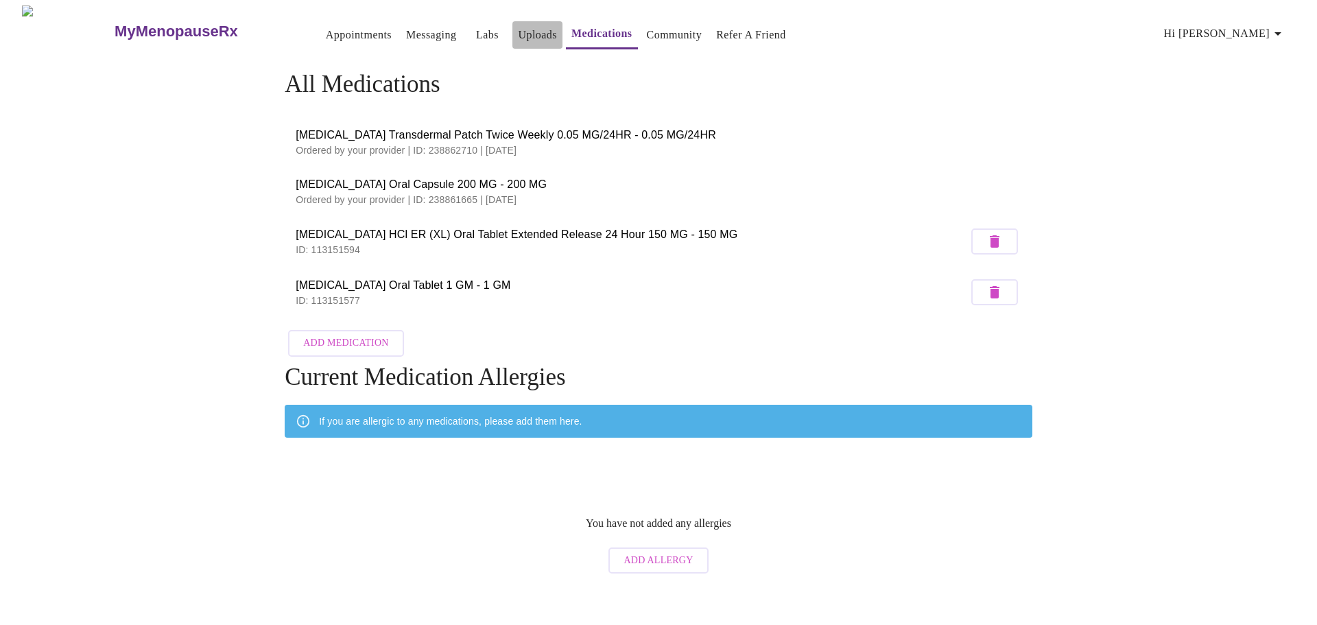
click at [518, 38] on link "Uploads" at bounding box center [537, 34] width 39 height 19
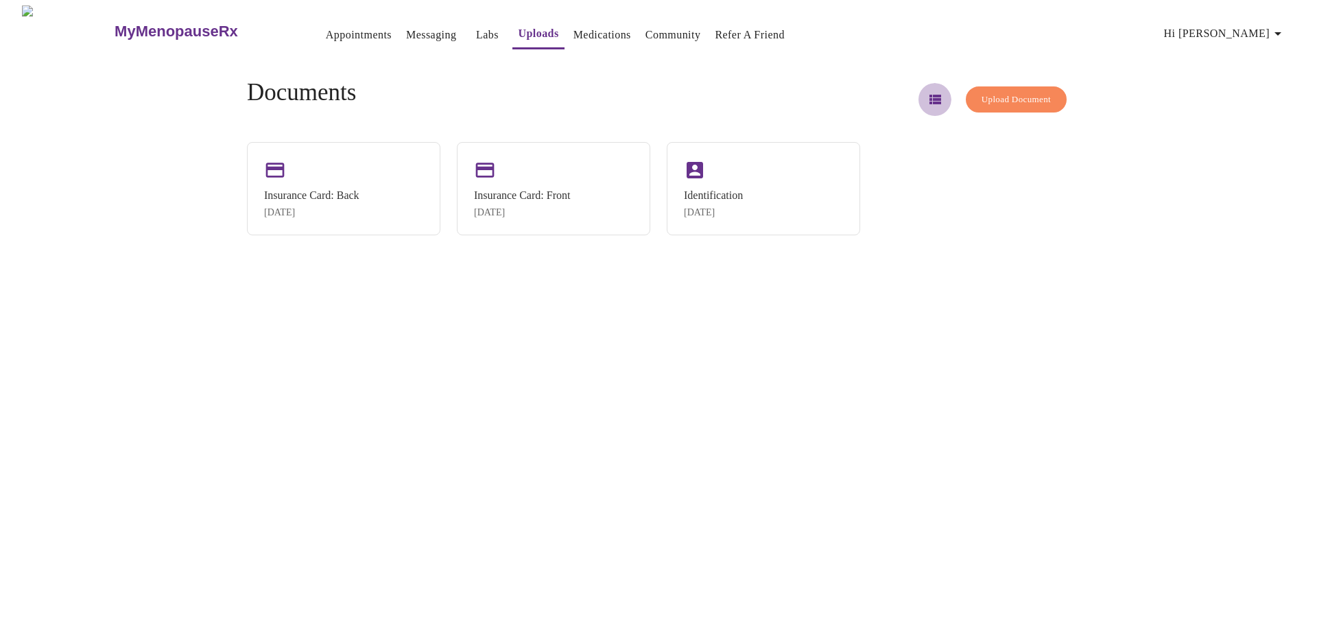
click at [929, 95] on icon "button" at bounding box center [935, 100] width 12 height 10
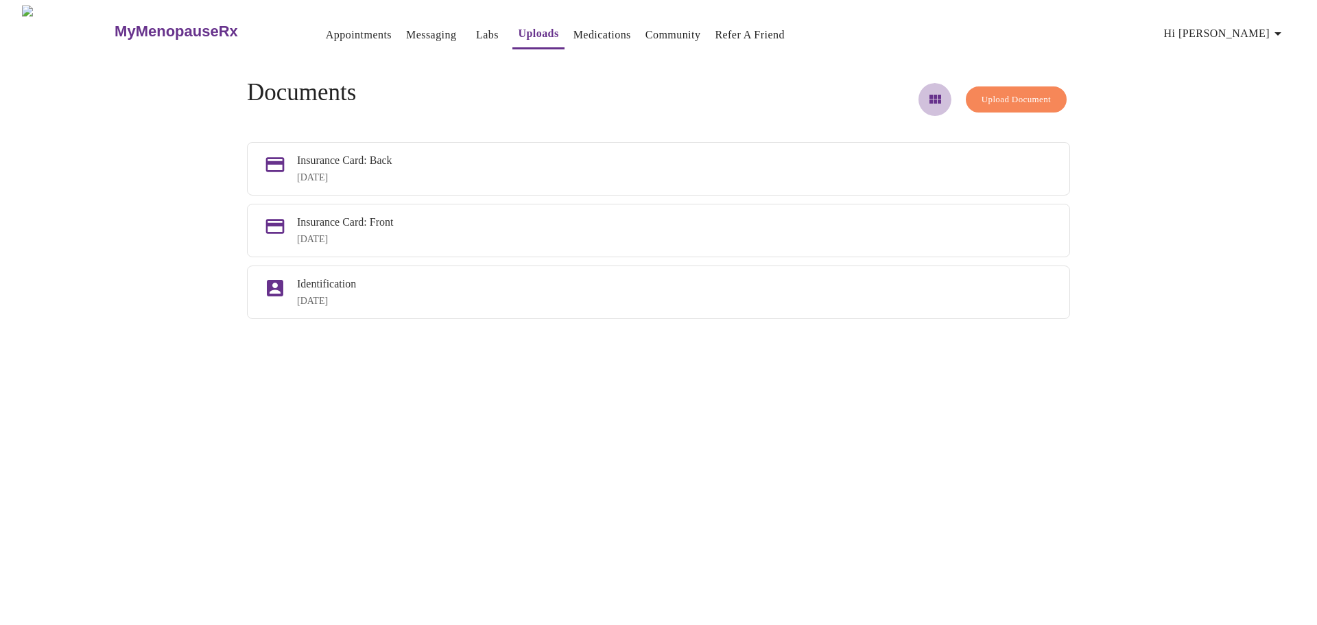
click at [929, 95] on icon "button" at bounding box center [935, 99] width 12 height 9
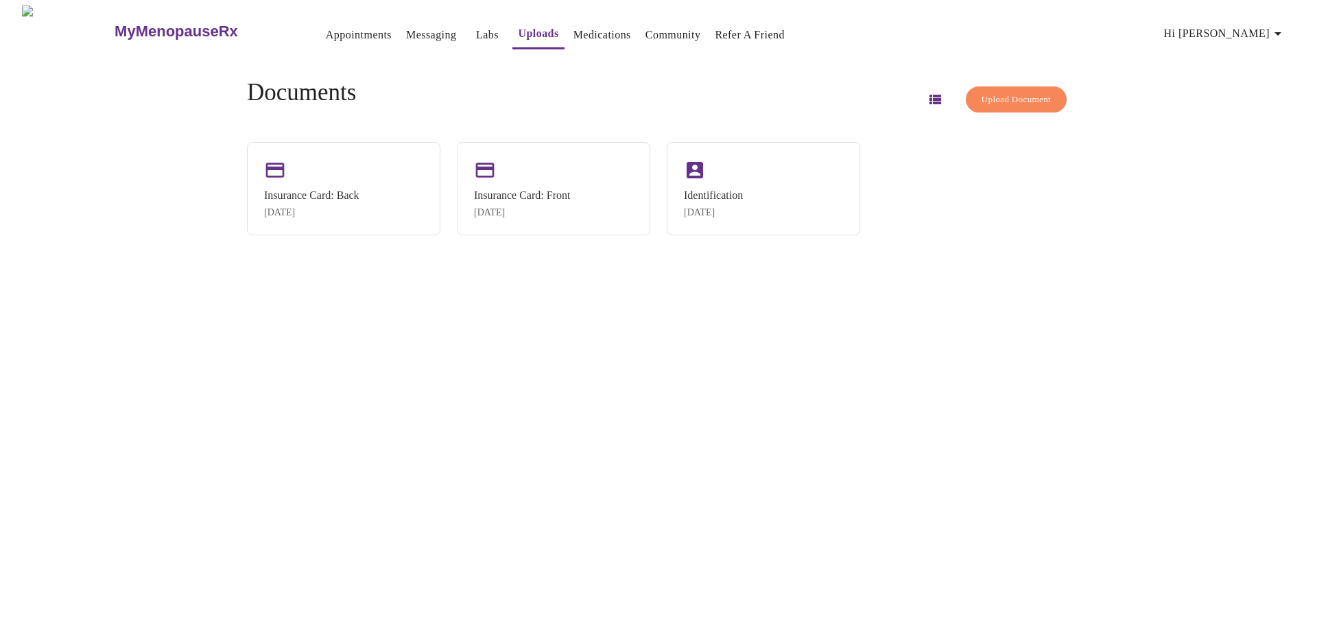
click at [994, 92] on span "Upload Document" at bounding box center [1015, 100] width 69 height 16
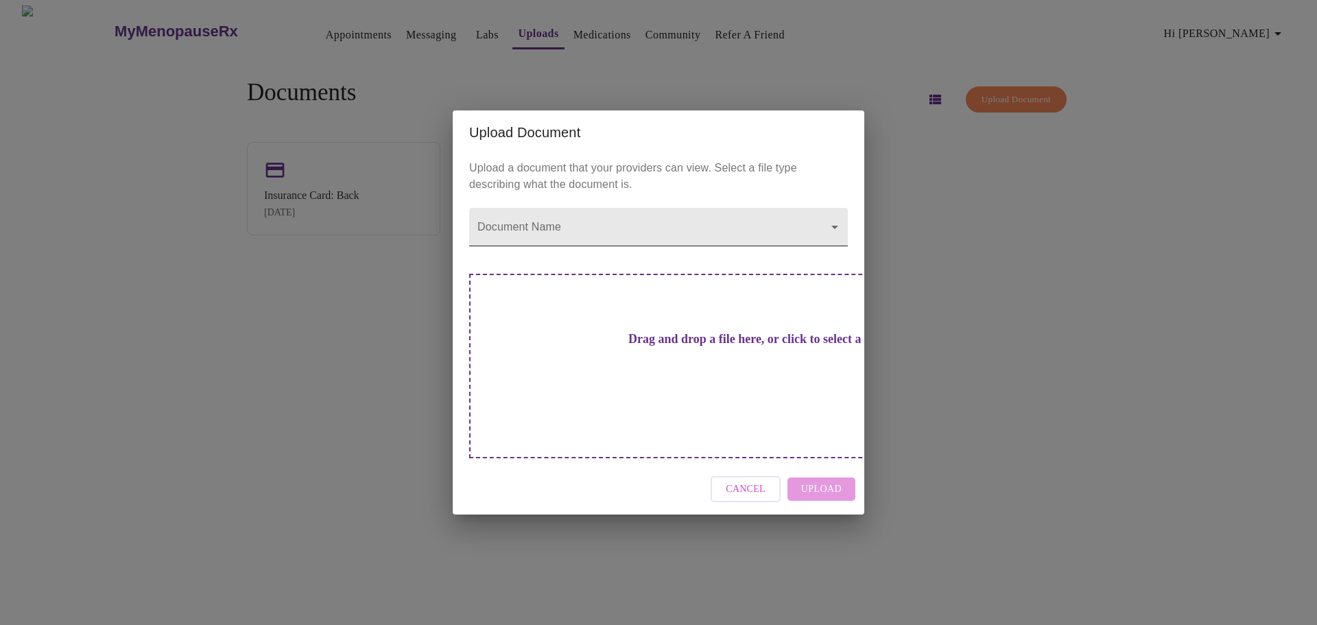
click at [839, 257] on body "MyMenopauseRx Appointments Messaging Labs Uploads Medications Community Refer a…" at bounding box center [658, 317] width 1306 height 625
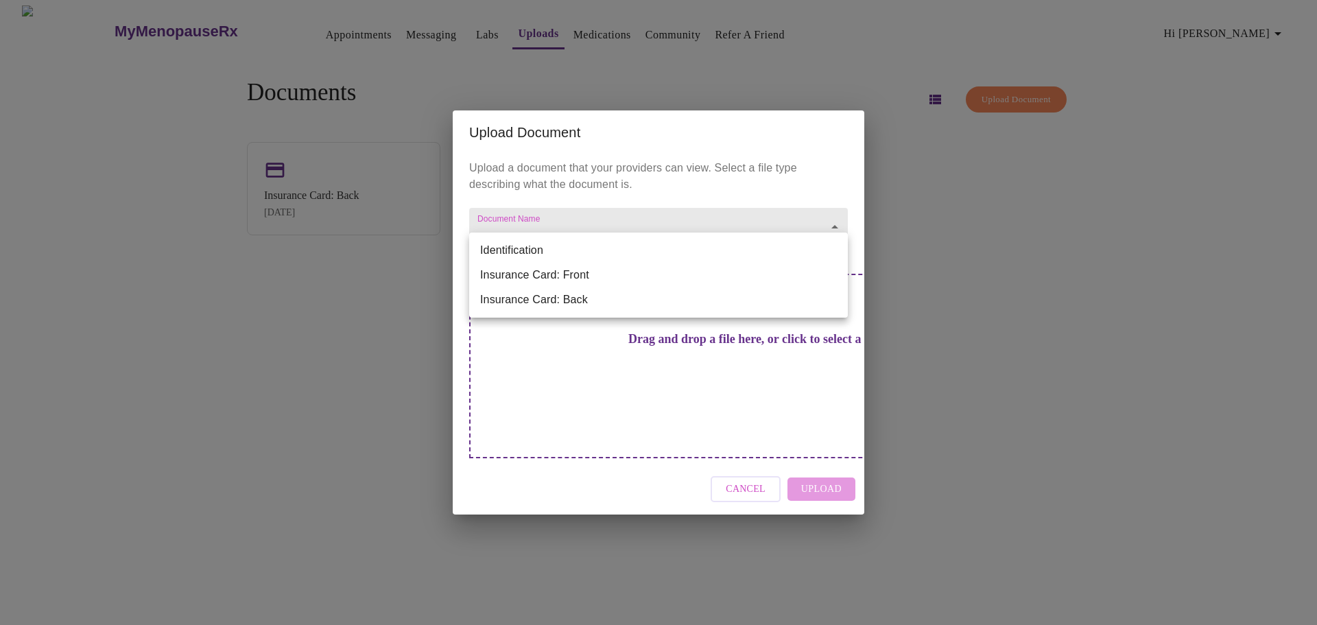
click at [772, 184] on div at bounding box center [658, 312] width 1317 height 625
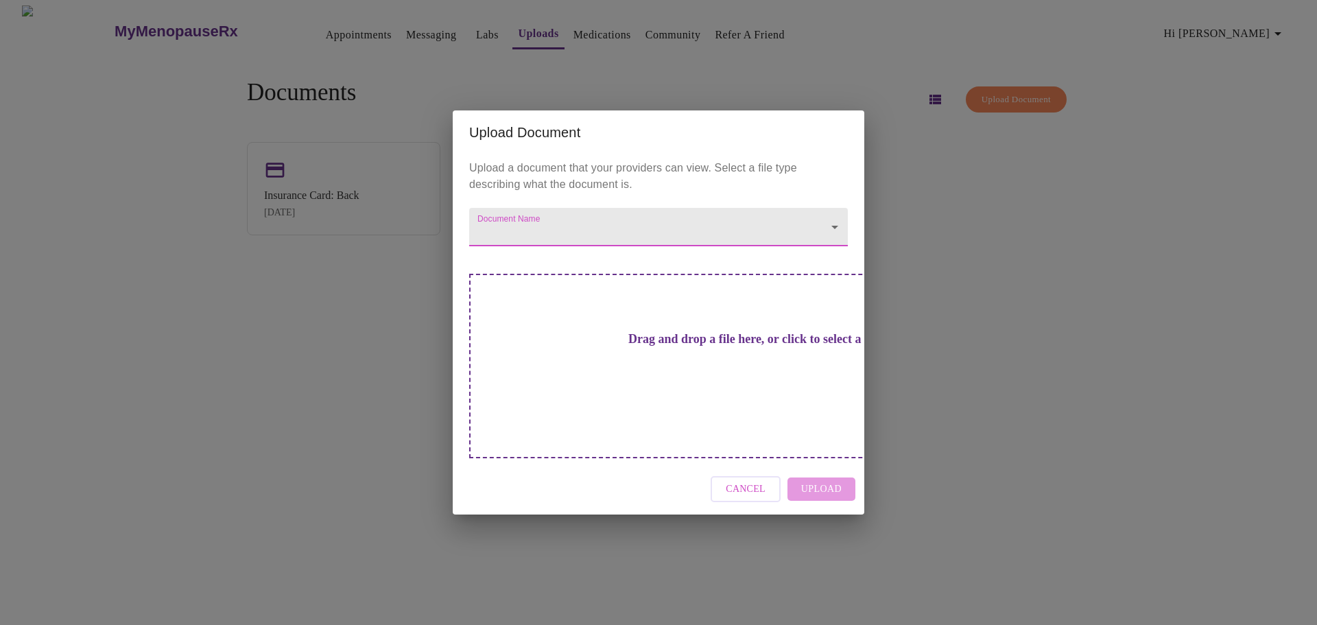
click at [972, 221] on div "Upload Document Upload a document that your providers can view. Select a file t…" at bounding box center [658, 312] width 1317 height 625
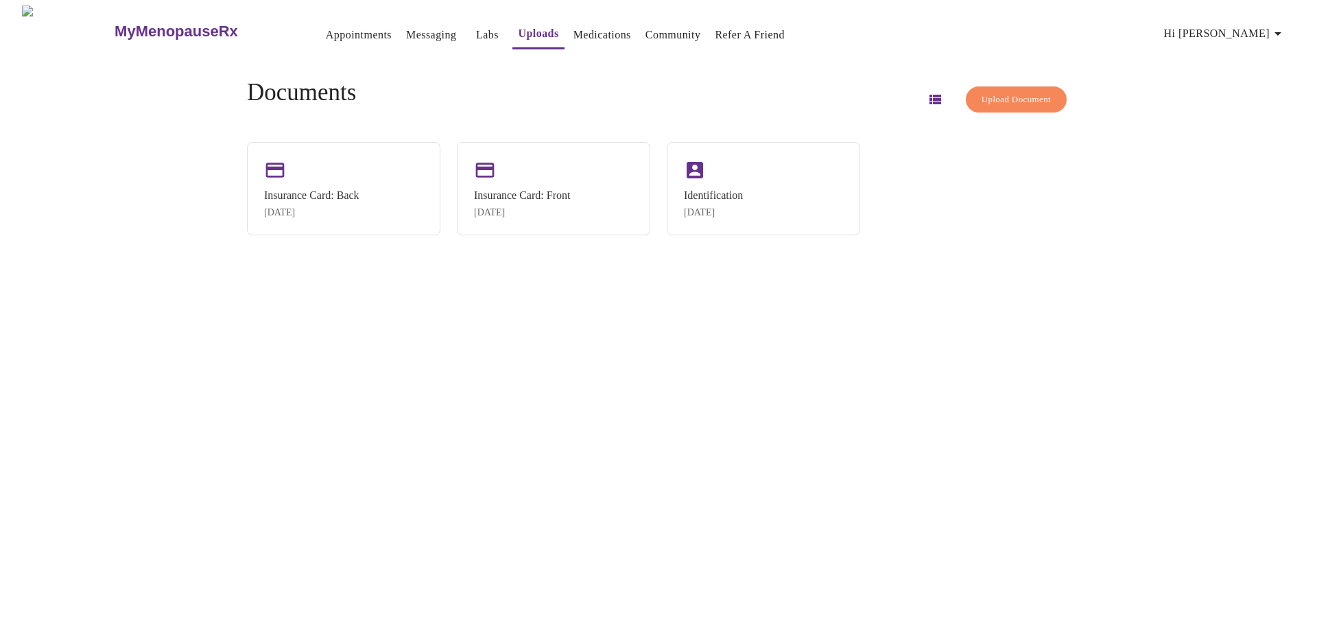
click at [291, 431] on div "MyMenopauseRx Appointments Messaging Labs Uploads Medications Community Refer a…" at bounding box center [658, 317] width 1306 height 625
click at [406, 27] on link "Messaging" at bounding box center [431, 34] width 50 height 19
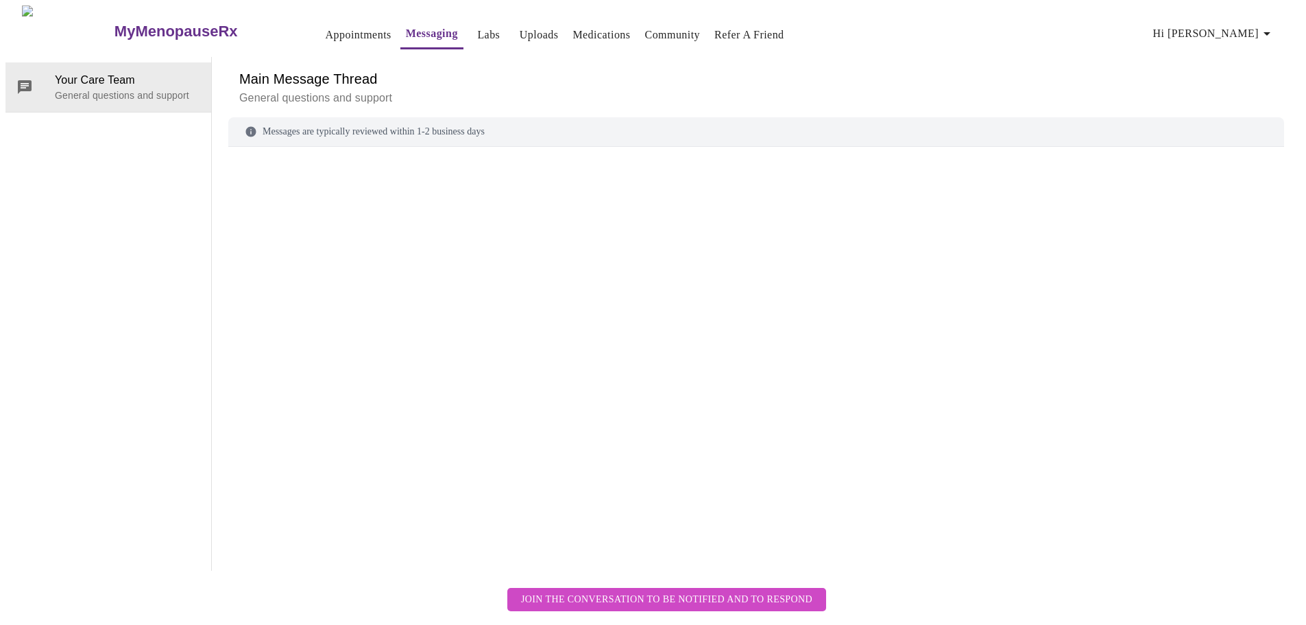
scroll to position [51, 0]
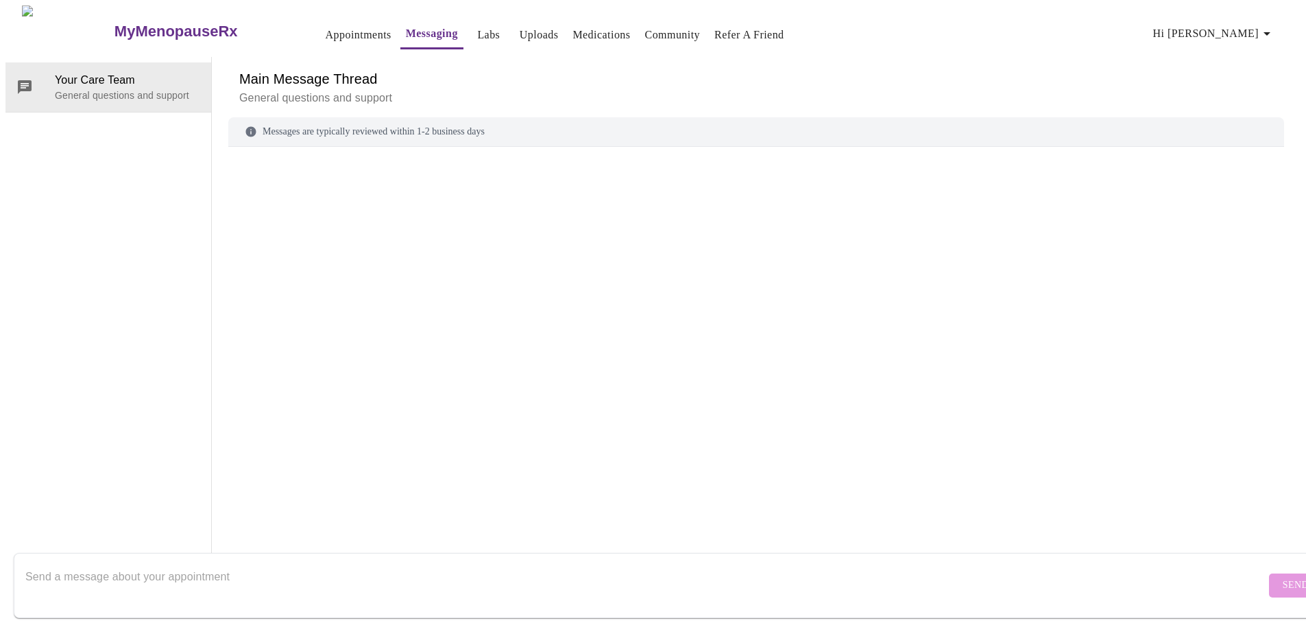
click at [155, 564] on textarea "Send a message about your appointment" at bounding box center [645, 585] width 1240 height 44
type textarea "Good morning! I've printed and signed the informed consent for systemic hormone…"
click at [1283, 577] on span "Send" at bounding box center [1296, 585] width 26 height 17
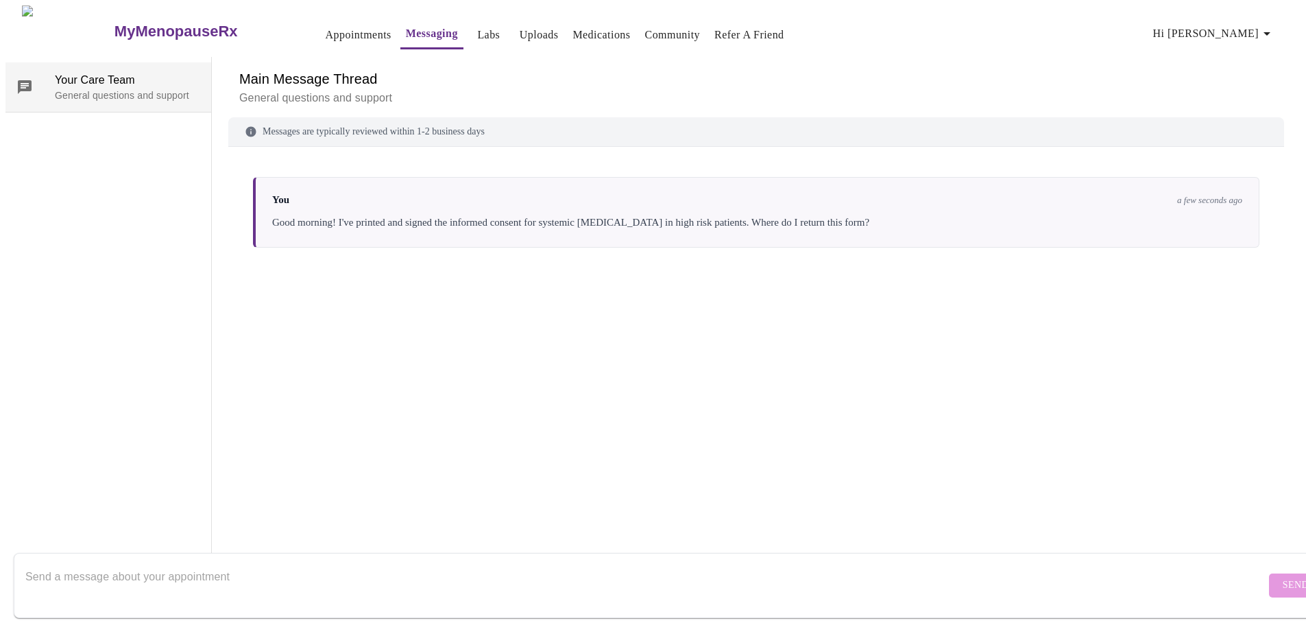
click at [76, 88] on p "General questions and support" at bounding box center [127, 95] width 145 height 14
click at [520, 32] on link "Uploads" at bounding box center [539, 34] width 39 height 19
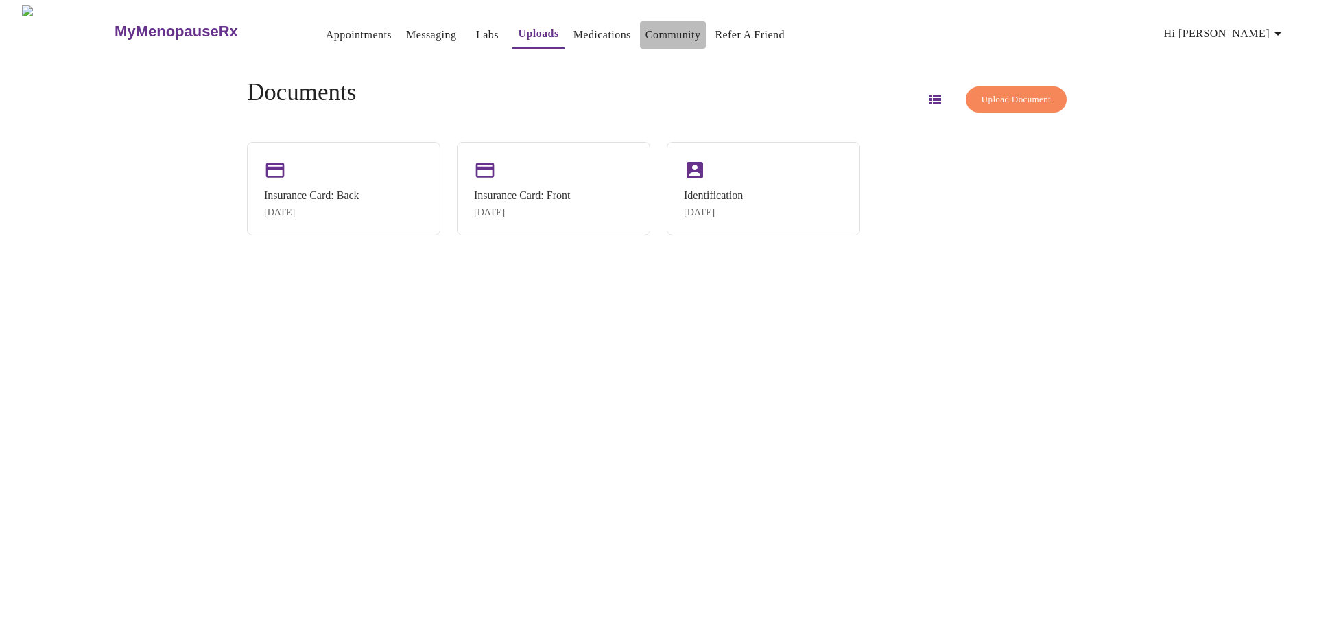
click at [656, 27] on link "Community" at bounding box center [673, 34] width 56 height 19
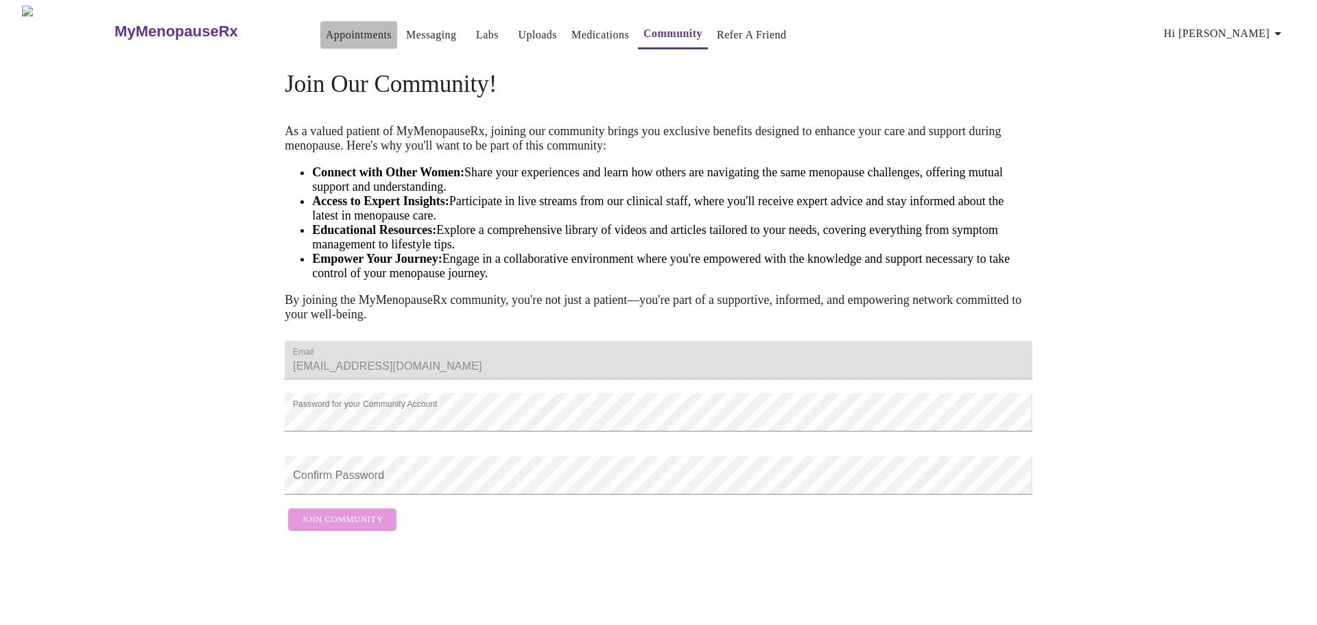
click at [344, 33] on link "Appointments" at bounding box center [359, 34] width 66 height 19
